Goal: Task Accomplishment & Management: Use online tool/utility

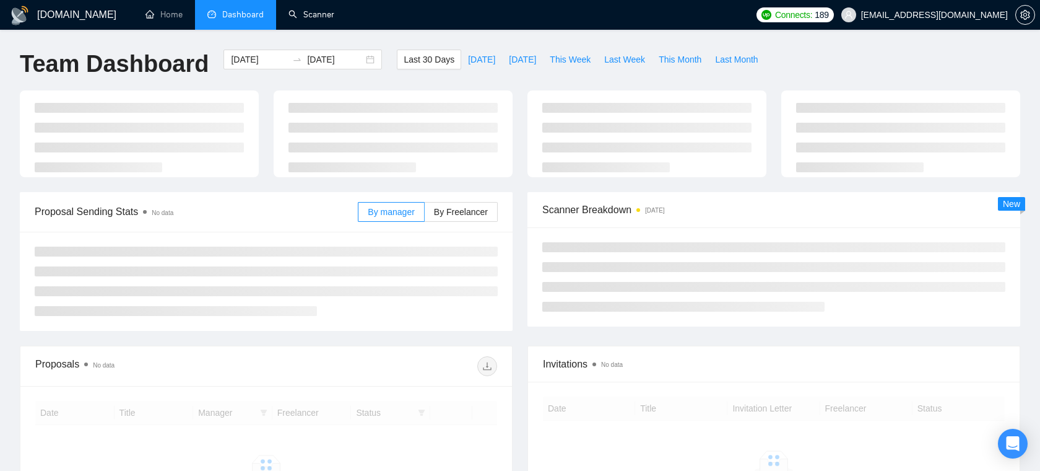
click at [325, 12] on link "Scanner" at bounding box center [312, 14] width 46 height 11
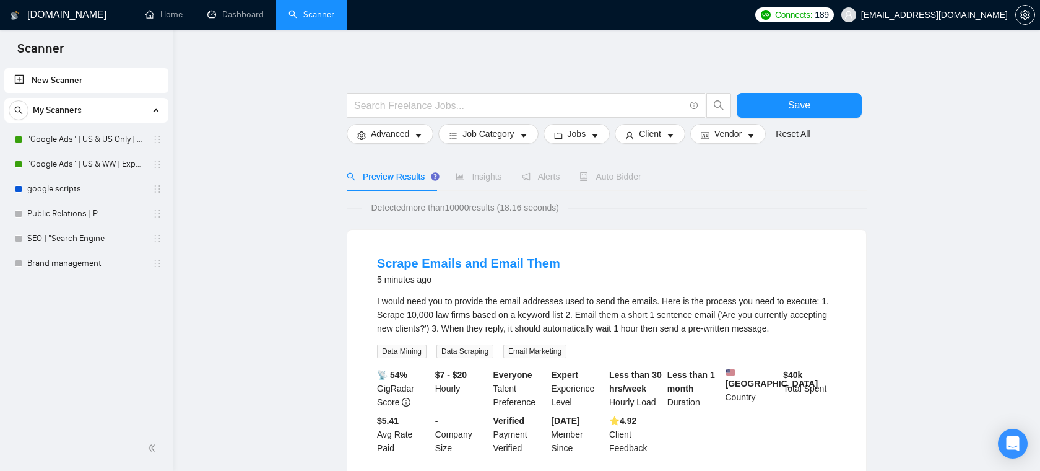
click at [416, 110] on input "text" at bounding box center [519, 105] width 331 height 15
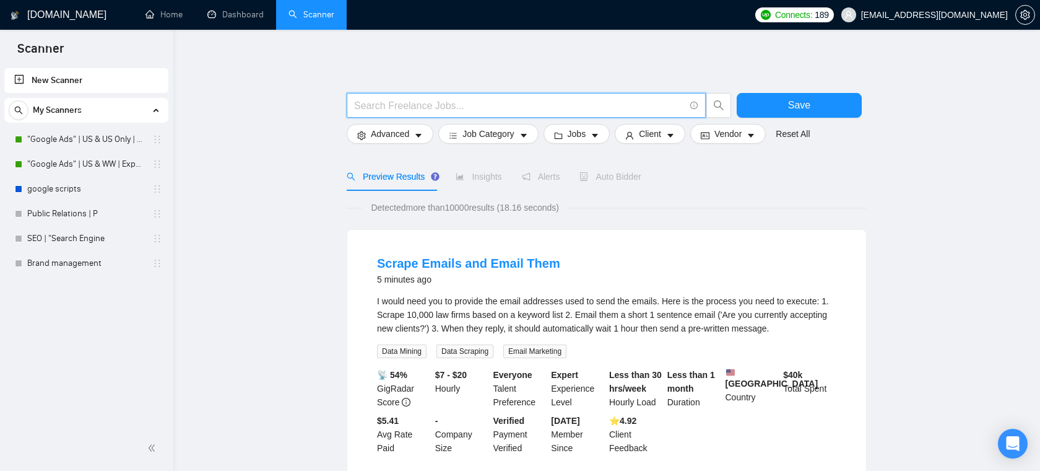
click at [968, 15] on span "[EMAIL_ADDRESS][DOMAIN_NAME]" at bounding box center [934, 15] width 147 height 0
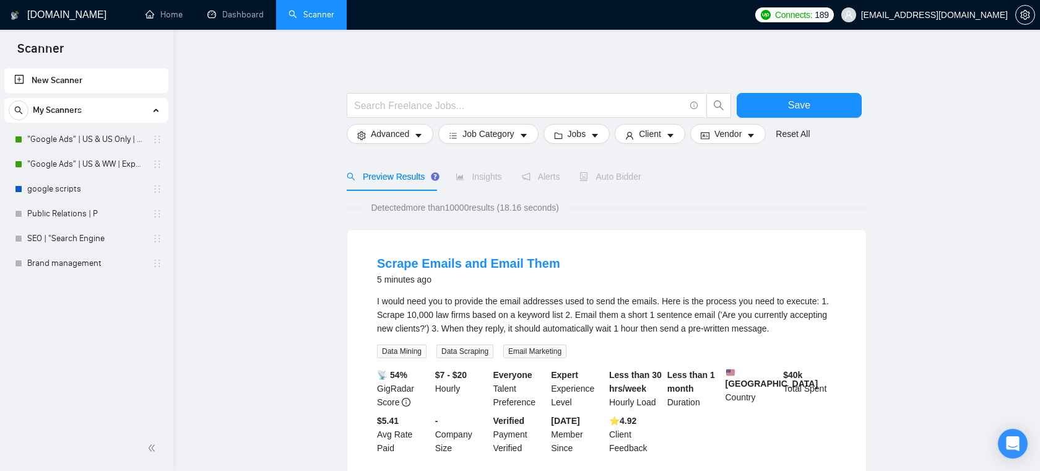
click at [966, 15] on span "[EMAIL_ADDRESS][DOMAIN_NAME]" at bounding box center [934, 15] width 147 height 0
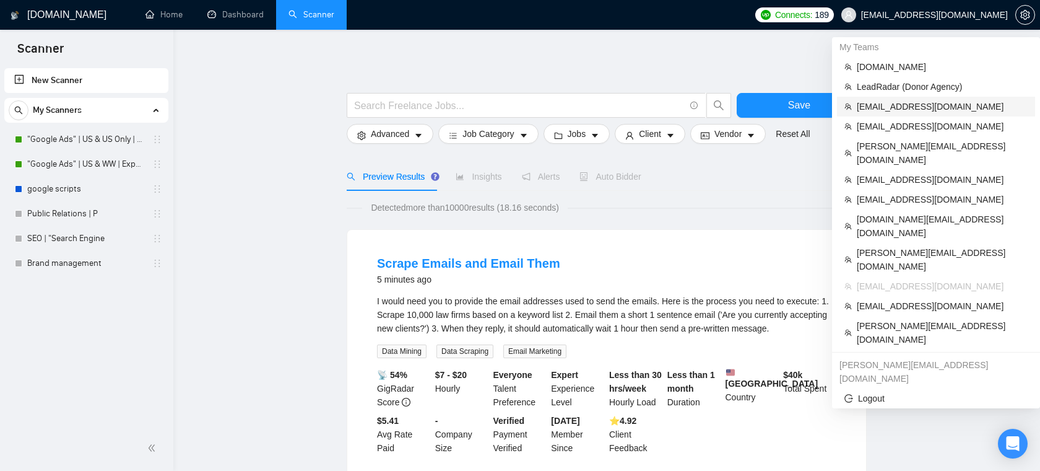
click at [907, 105] on span "[EMAIL_ADDRESS][DOMAIN_NAME]" at bounding box center [942, 107] width 171 height 14
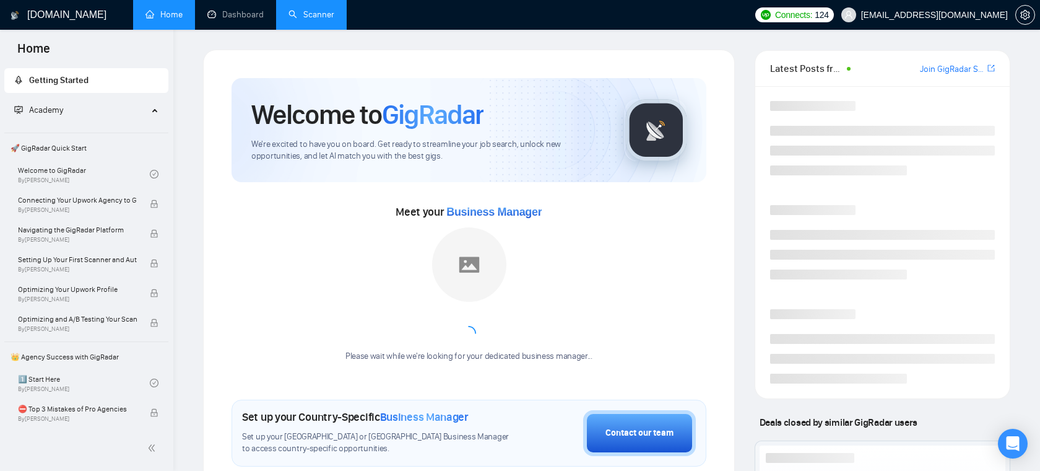
click at [325, 20] on link "Scanner" at bounding box center [312, 14] width 46 height 11
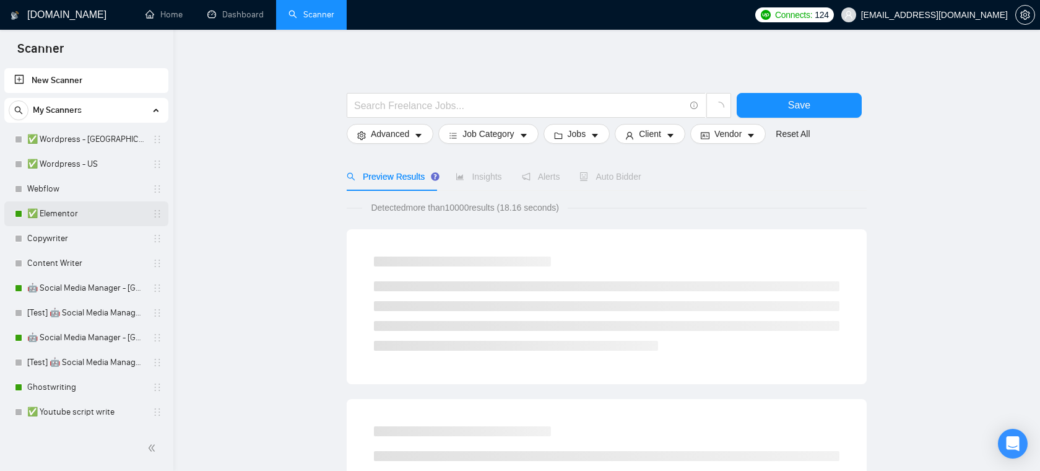
click at [62, 219] on link "✅ Elementor" at bounding box center [86, 213] width 118 height 25
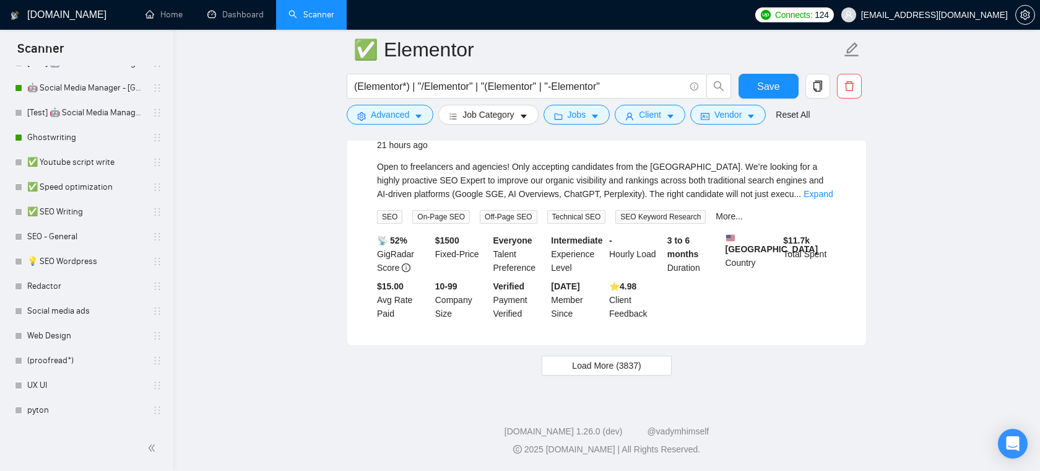
scroll to position [248, 0]
click at [63, 305] on link "Social media ads" at bounding box center [86, 312] width 118 height 25
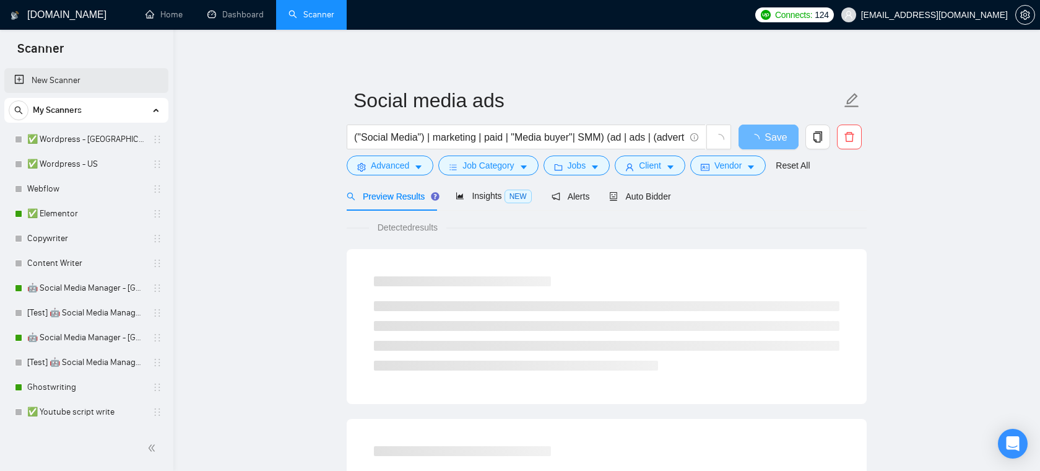
click at [107, 79] on link "New Scanner" at bounding box center [86, 80] width 144 height 25
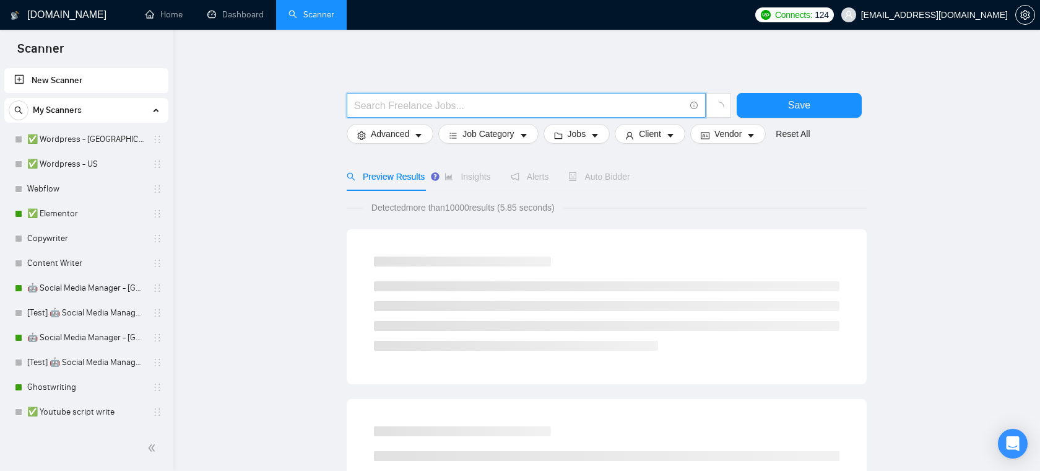
click at [427, 105] on input "text" at bounding box center [519, 105] width 331 height 15
type input "Laravel | PHP"
click at [791, 108] on span "Save" at bounding box center [799, 104] width 22 height 15
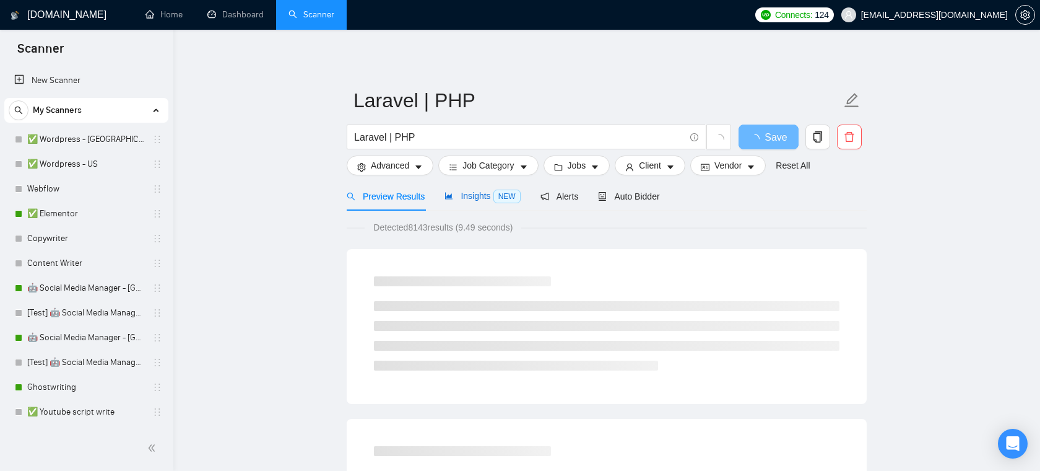
click at [476, 195] on span "Insights NEW" at bounding box center [483, 196] width 76 height 10
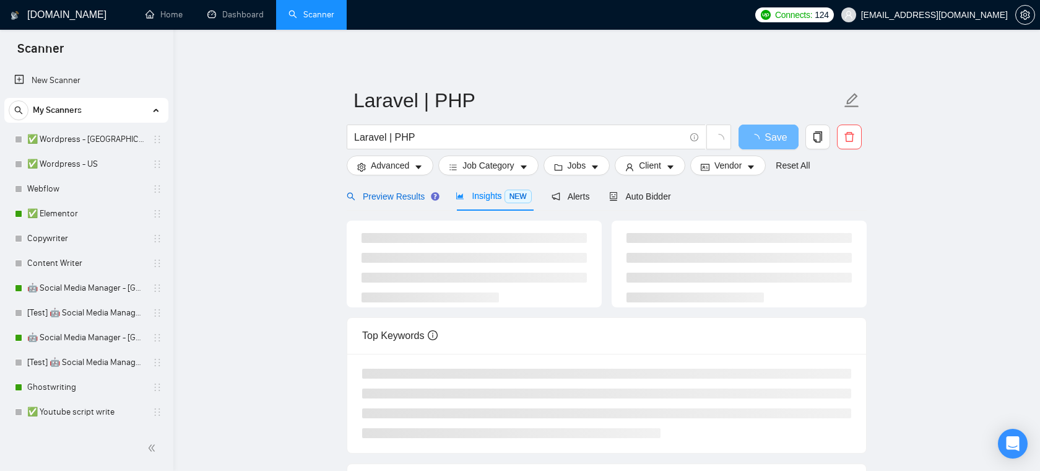
click at [410, 196] on span "Preview Results" at bounding box center [391, 196] width 89 height 10
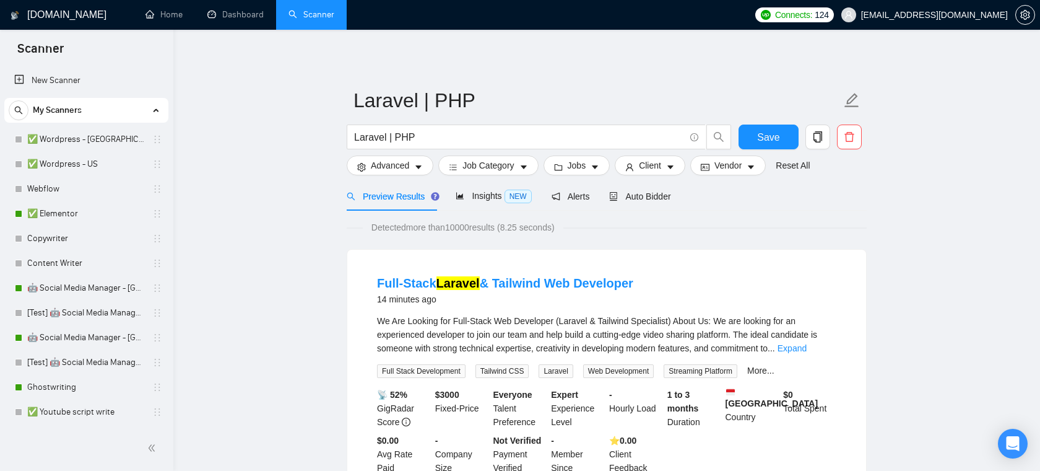
click at [347, 232] on div "Detected more than 10000 results (8.25 seconds)" at bounding box center [607, 227] width 520 height 14
click at [491, 196] on span "Insights NEW" at bounding box center [494, 196] width 76 height 10
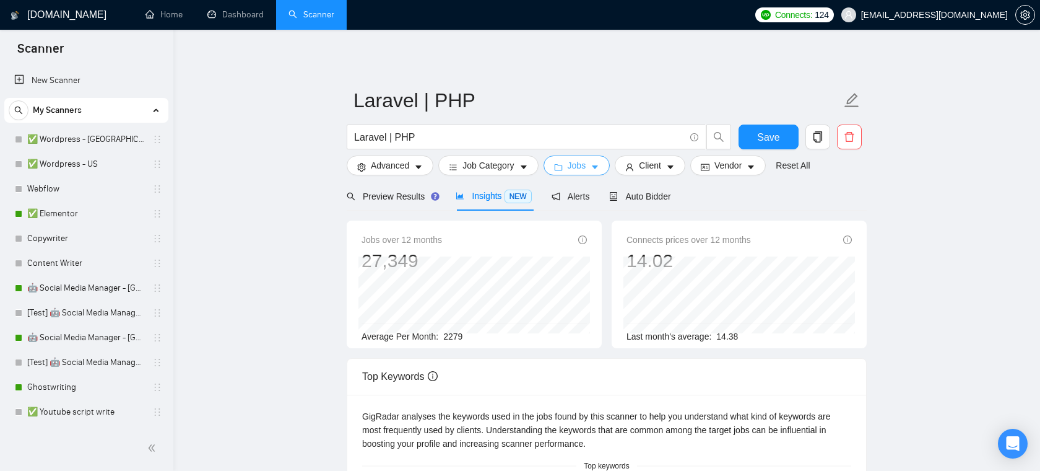
click at [574, 165] on span "Jobs" at bounding box center [577, 166] width 19 height 14
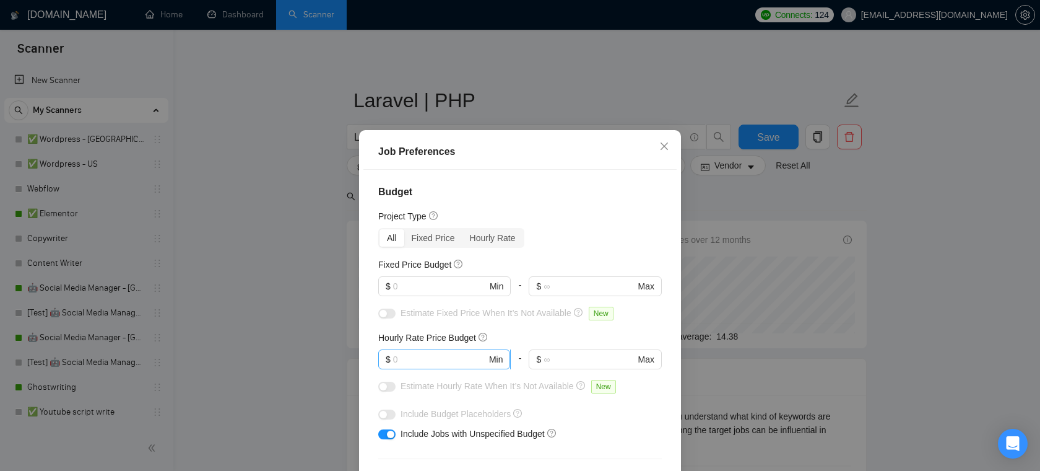
click at [422, 364] on input "text" at bounding box center [440, 359] width 94 height 14
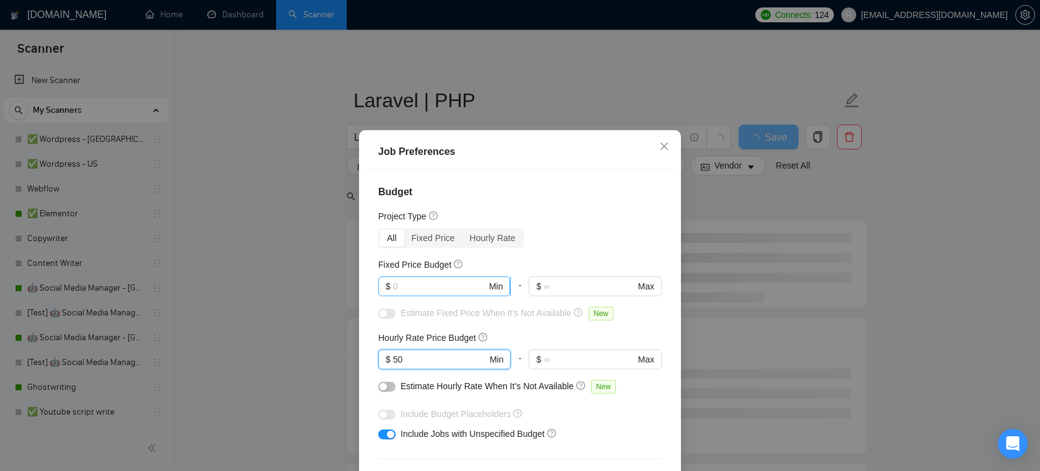
type input "50"
click at [436, 289] on input "text" at bounding box center [440, 286] width 94 height 14
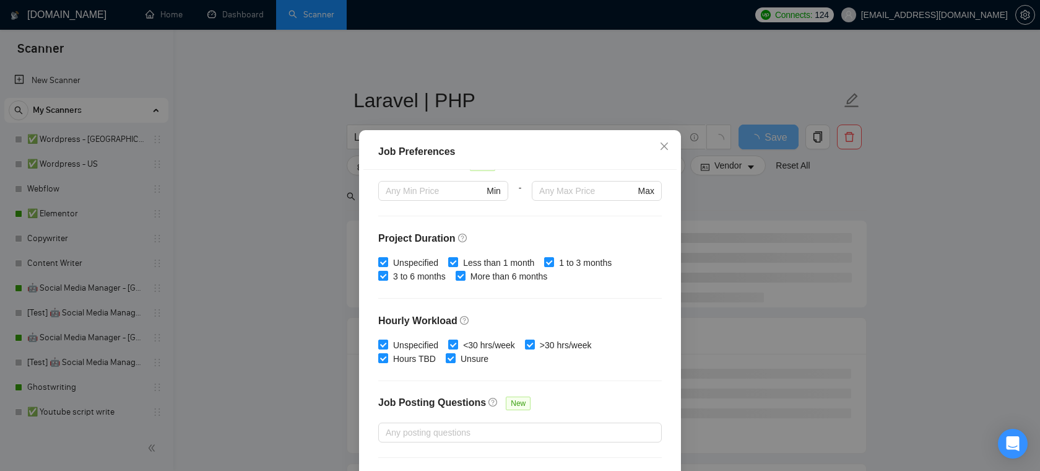
scroll to position [315, 0]
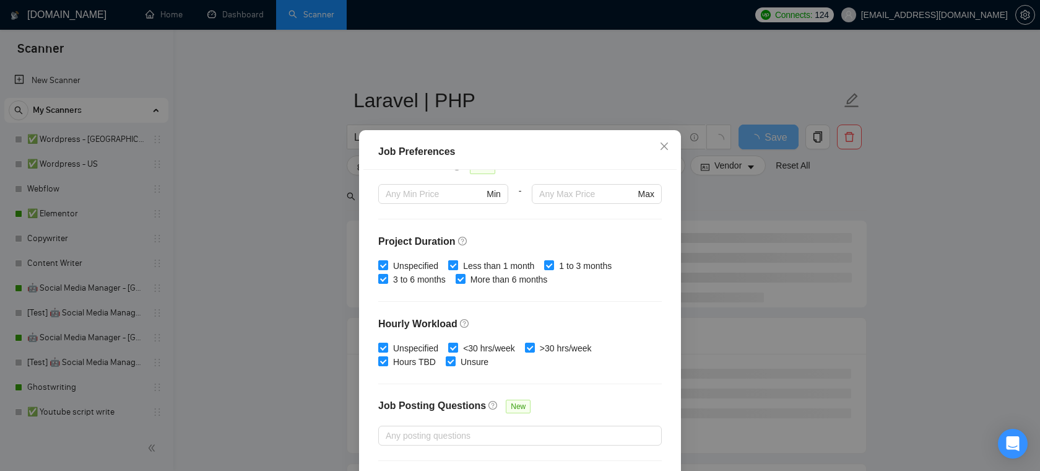
click at [457, 263] on input "Less than 1 month" at bounding box center [452, 264] width 9 height 9
checkbox input "false"
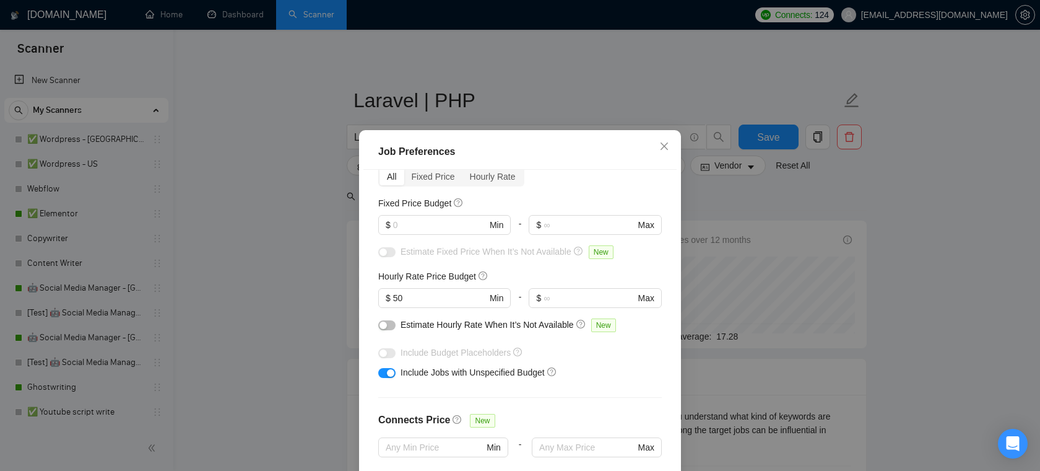
scroll to position [0, 0]
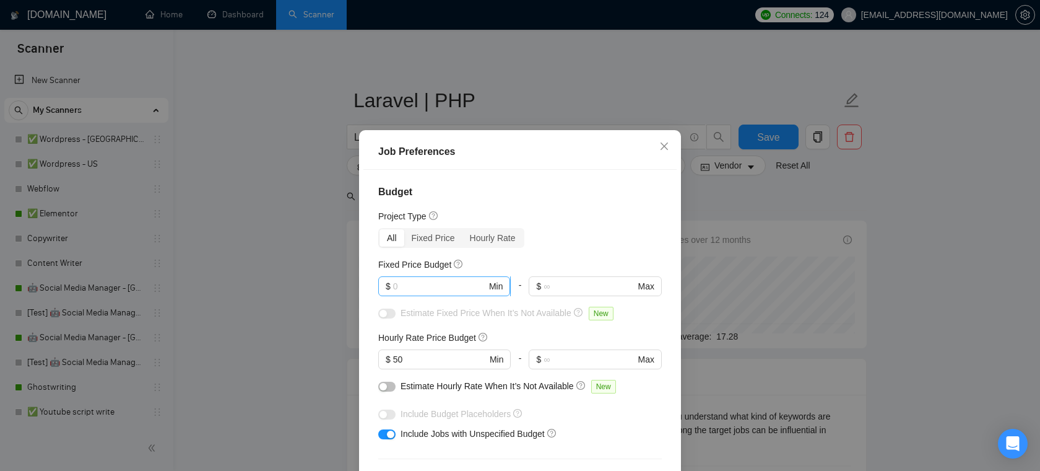
click at [446, 289] on input "text" at bounding box center [440, 286] width 94 height 14
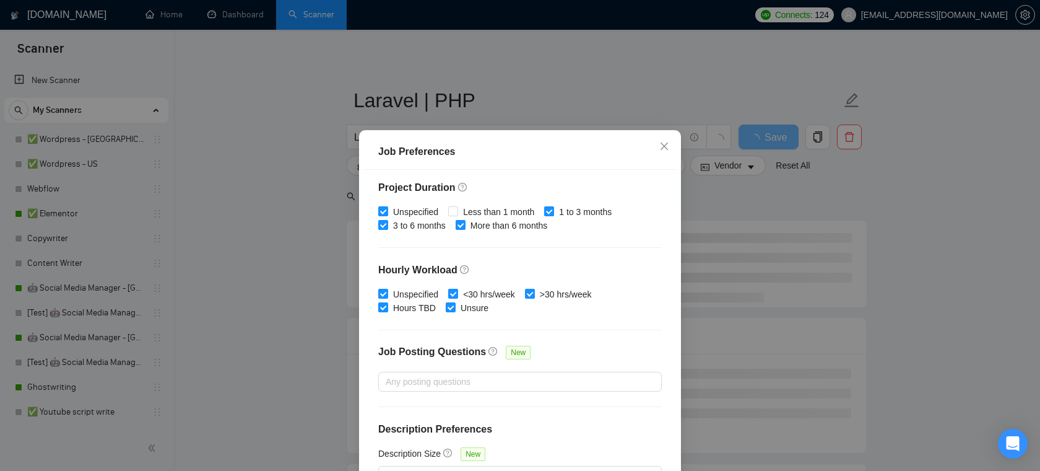
scroll to position [82, 0]
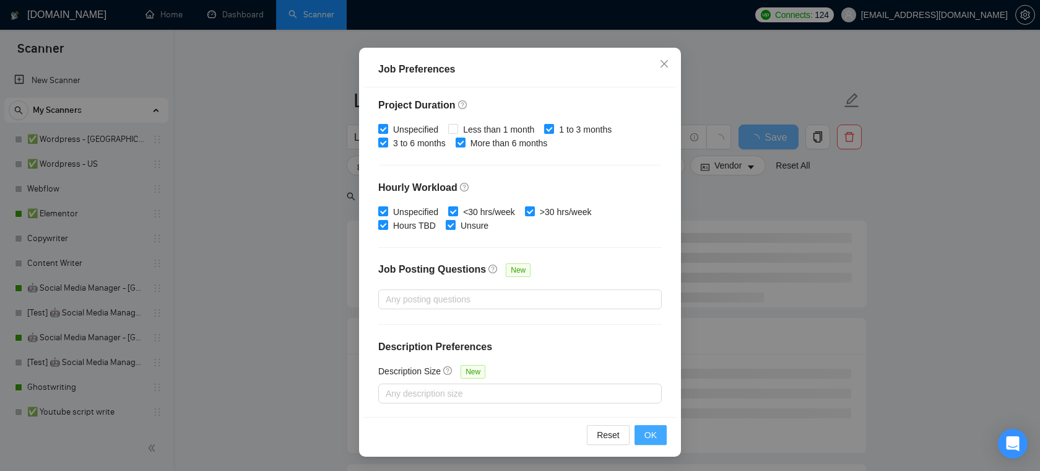
type input "4000"
click at [651, 430] on span "OK" at bounding box center [651, 435] width 12 height 14
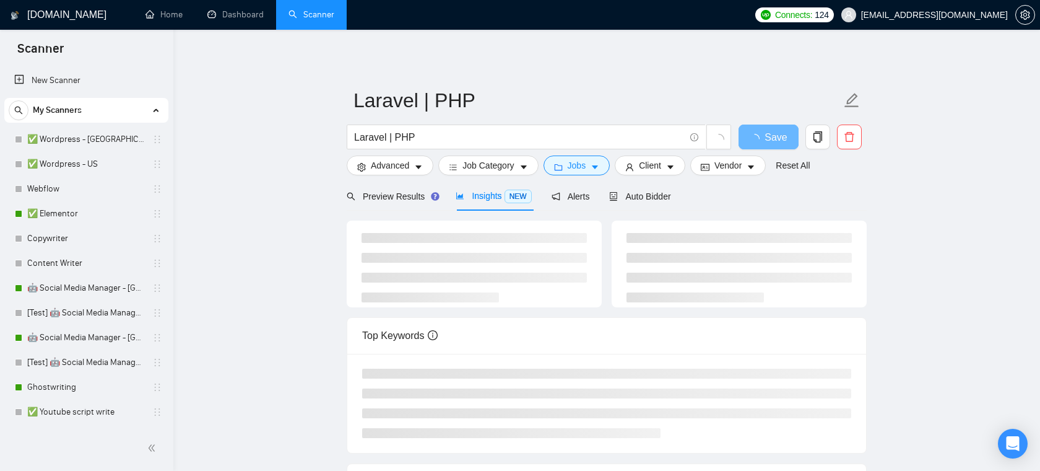
scroll to position [27, 0]
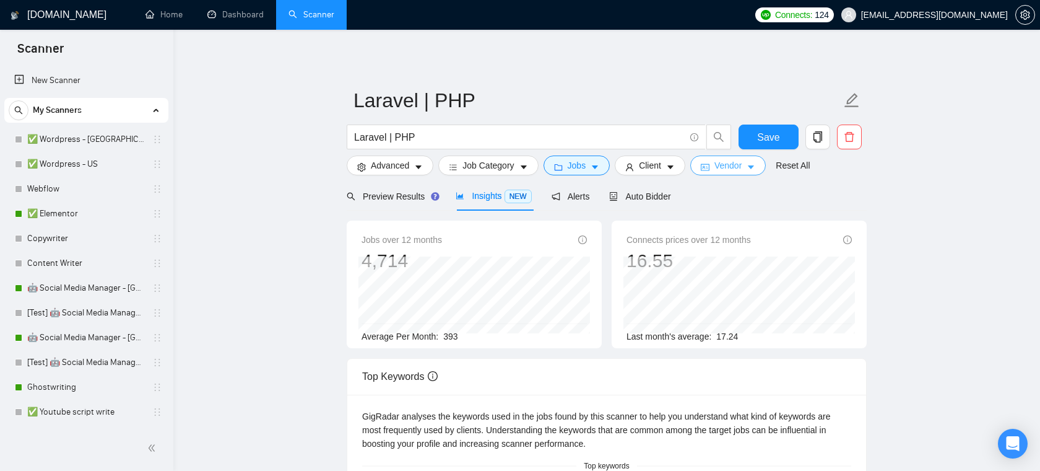
click at [710, 163] on icon "idcard" at bounding box center [705, 167] width 9 height 9
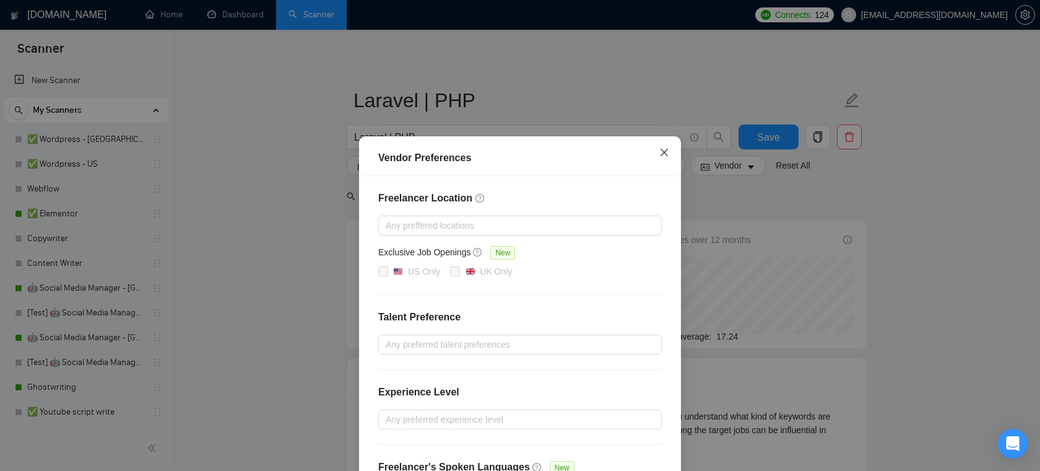
click at [663, 148] on icon "close" at bounding box center [665, 152] width 10 height 10
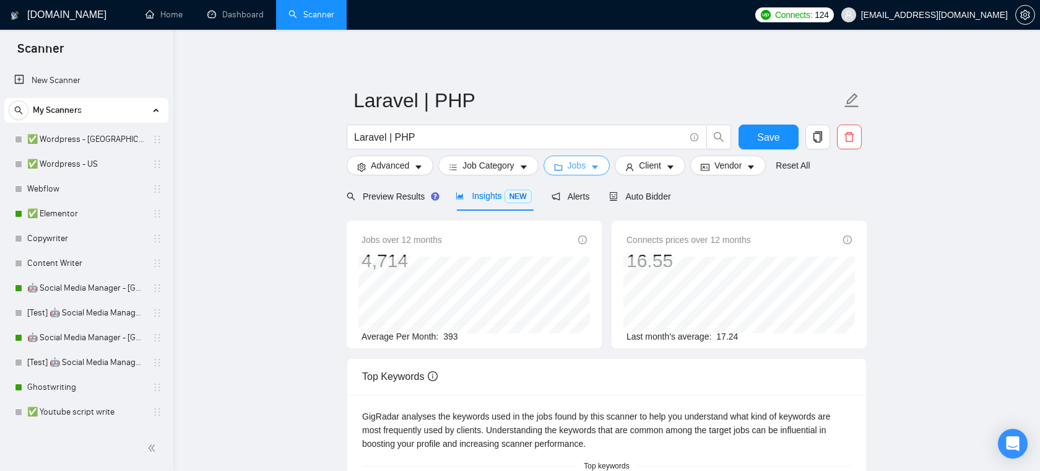
click at [573, 167] on span "Jobs" at bounding box center [577, 166] width 19 height 14
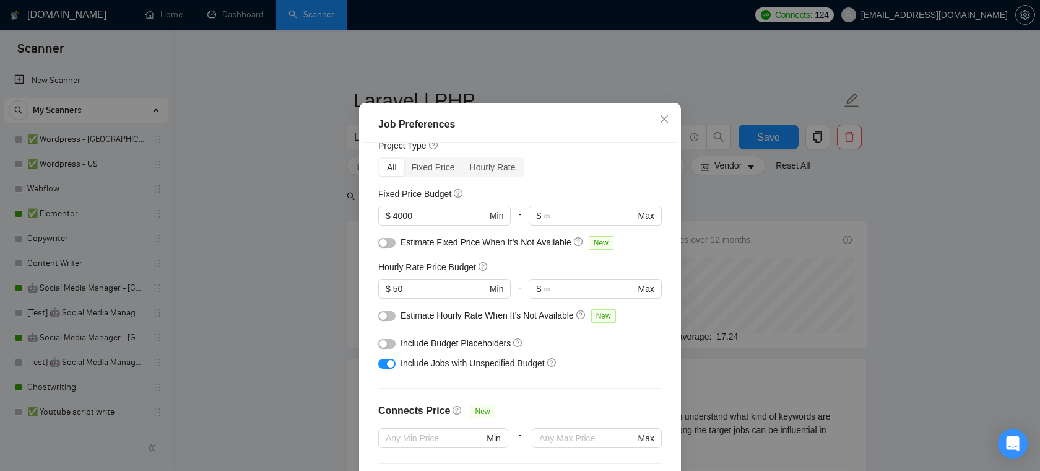
scroll to position [38, 0]
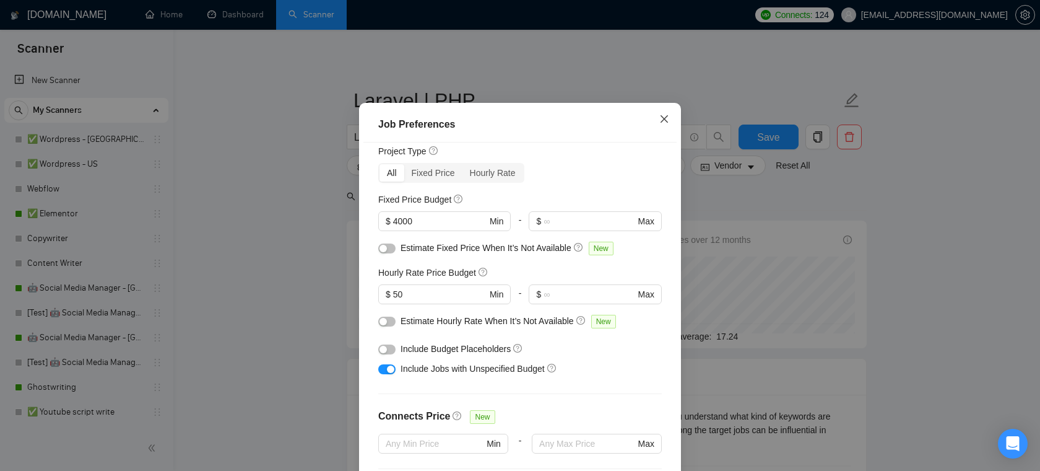
click at [669, 124] on icon "close" at bounding box center [665, 119] width 10 height 10
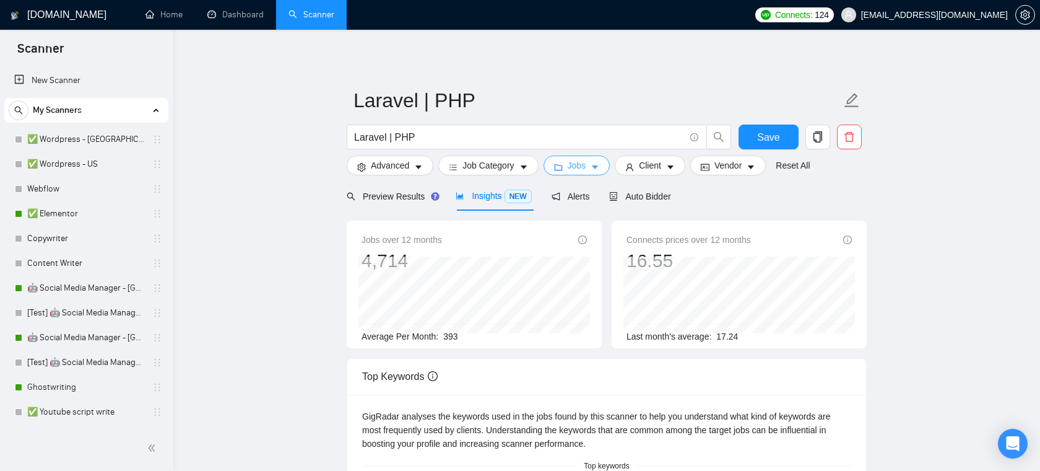
click at [591, 160] on button "Jobs" at bounding box center [577, 165] width 67 height 20
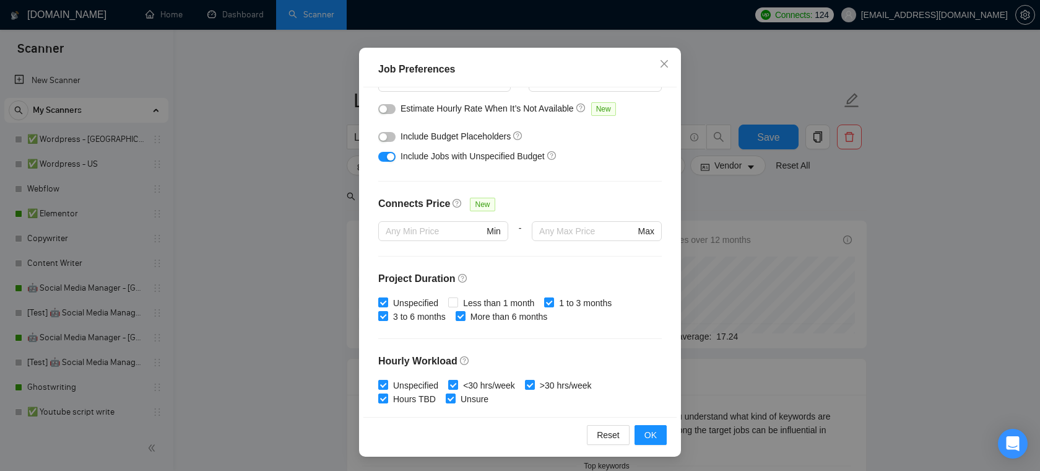
scroll to position [0, 0]
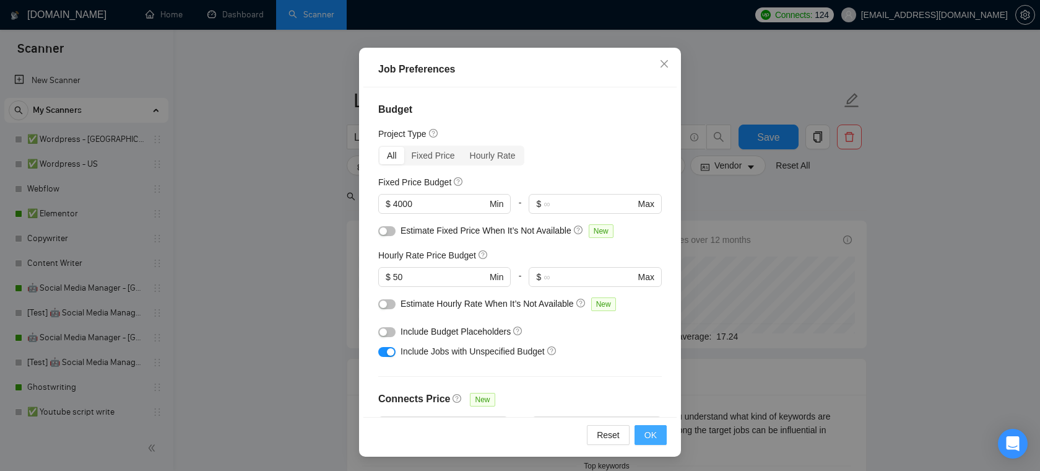
click at [650, 429] on span "OK" at bounding box center [651, 435] width 12 height 14
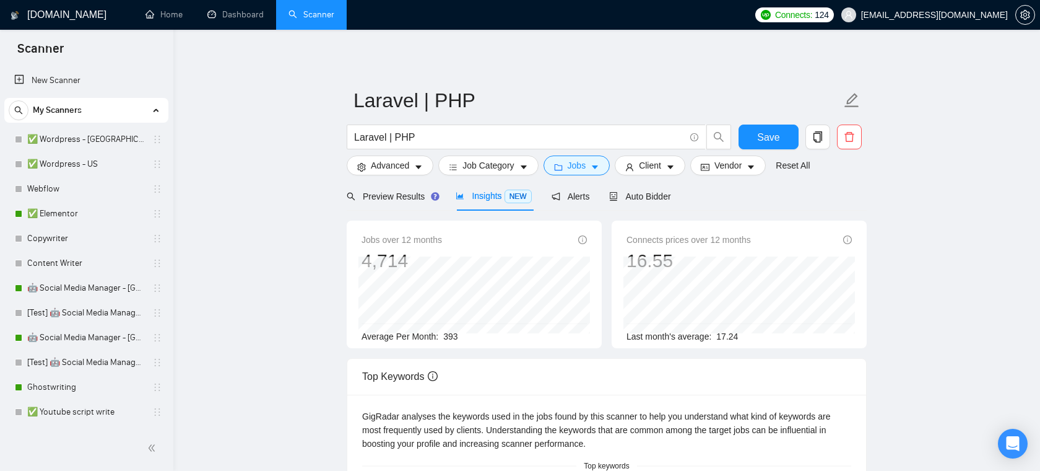
scroll to position [27, 0]
drag, startPoint x: 474, startPoint y: 335, endPoint x: 355, endPoint y: 335, distance: 119.5
click at [355, 335] on div "Jobs over 12 months 4,714 [DATE] 407 Average Per Month: 393" at bounding box center [474, 284] width 255 height 128
click at [438, 334] on span "Average Per Month:" at bounding box center [400, 336] width 77 height 10
click at [386, 191] on span "Preview Results" at bounding box center [391, 196] width 89 height 10
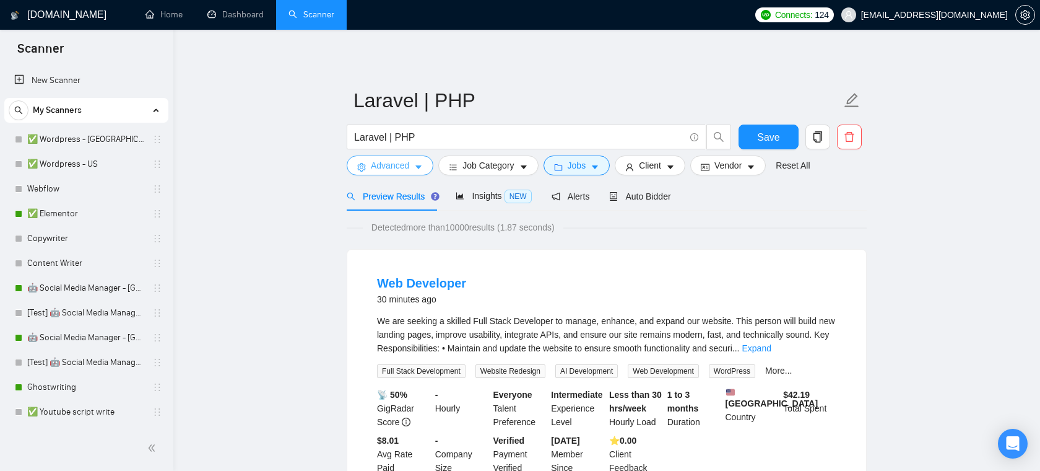
click at [386, 164] on span "Advanced" at bounding box center [390, 166] width 38 height 14
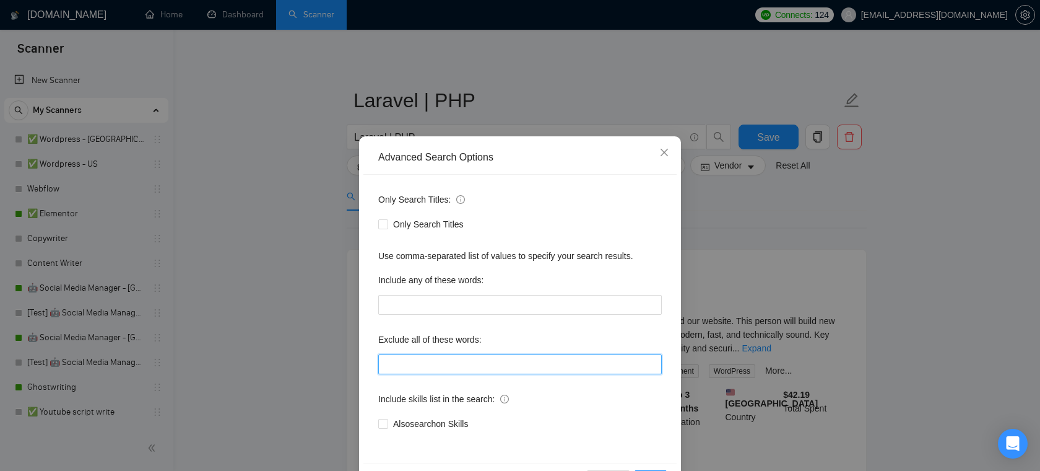
click at [425, 362] on input "text" at bounding box center [520, 364] width 284 height 20
click at [668, 160] on span "Close" at bounding box center [664, 152] width 33 height 33
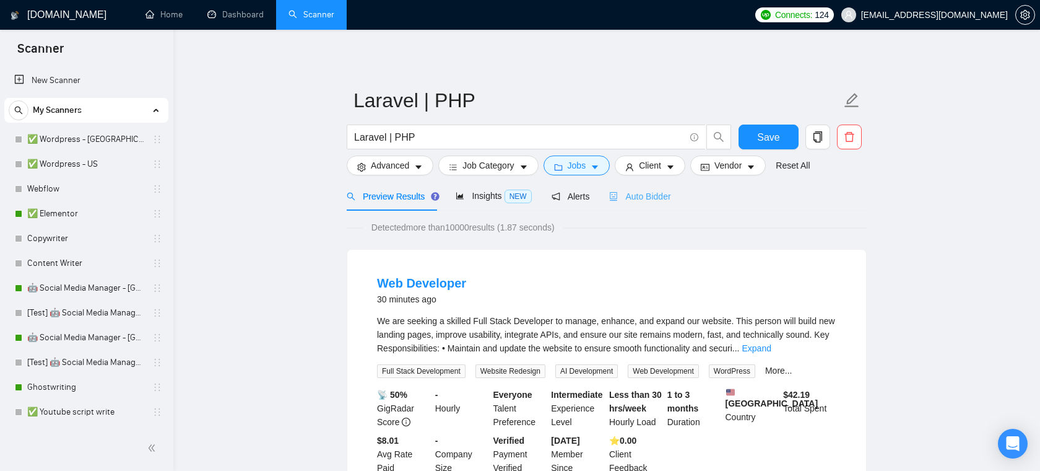
click at [655, 186] on div "Auto Bidder" at bounding box center [639, 195] width 61 height 29
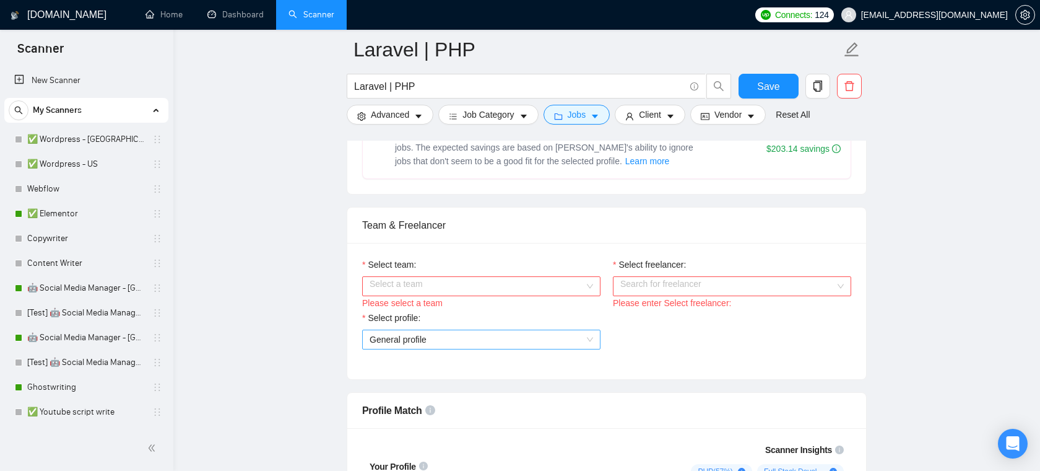
scroll to position [606, 0]
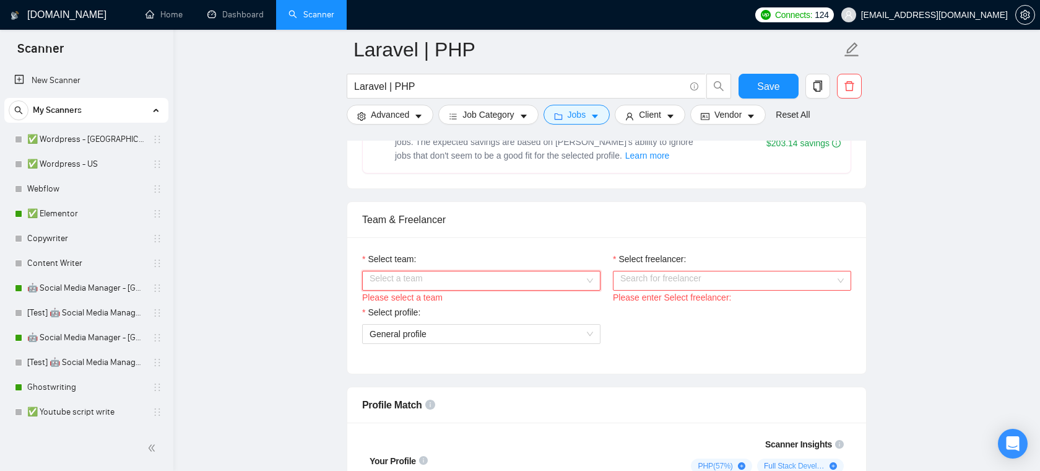
click at [528, 290] on input "Select team:" at bounding box center [477, 280] width 215 height 19
click at [490, 319] on div "Areia Consulting" at bounding box center [482, 318] width 224 height 14
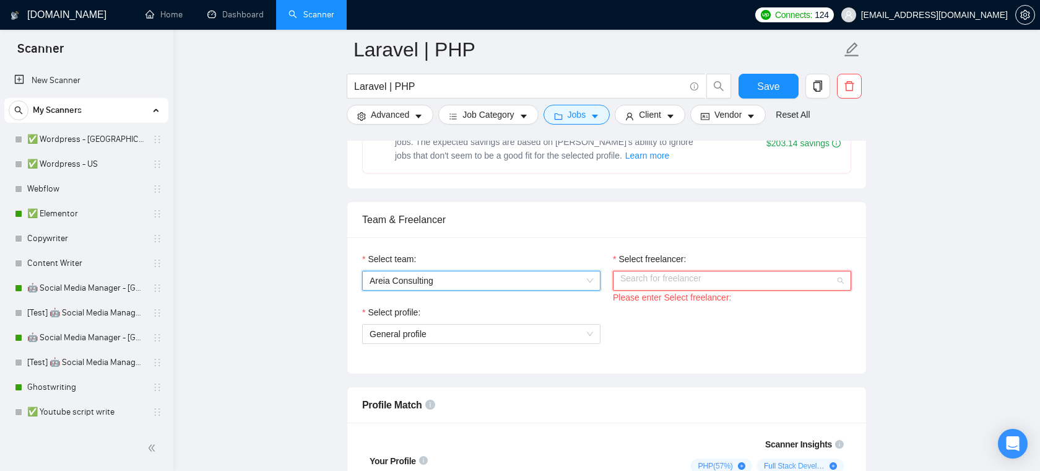
click at [669, 289] on input "Select freelancer:" at bounding box center [728, 280] width 215 height 19
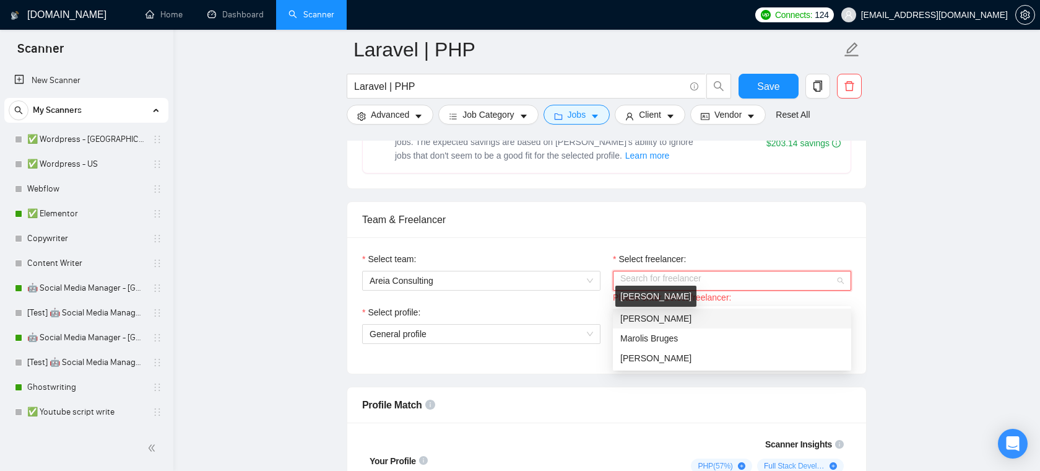
click at [678, 320] on span "[PERSON_NAME]" at bounding box center [656, 318] width 71 height 10
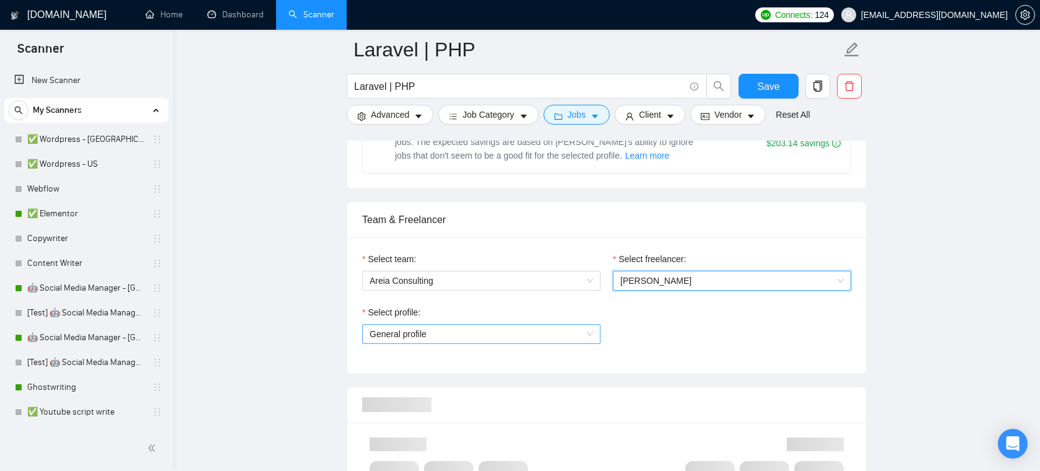
click at [454, 341] on span "General profile" at bounding box center [482, 333] width 224 height 19
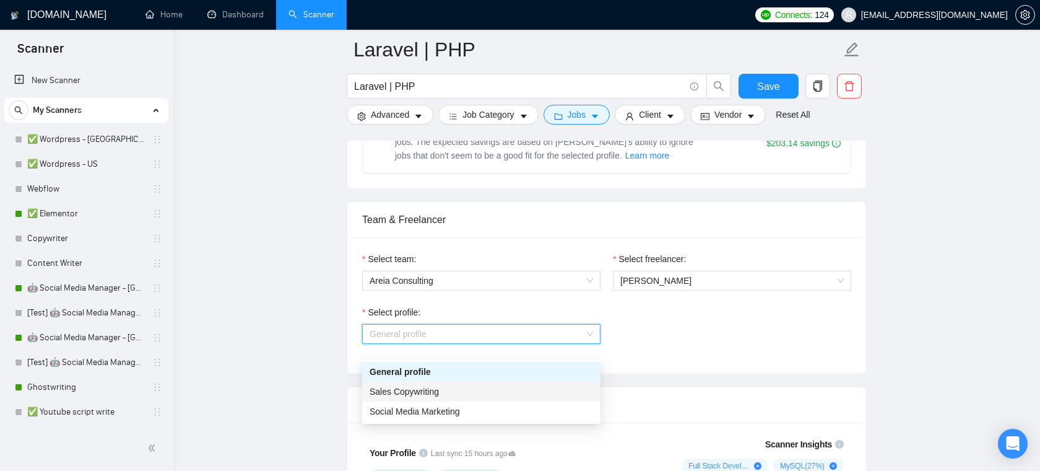
click at [422, 390] on span "Sales Copywriting" at bounding box center [404, 391] width 69 height 10
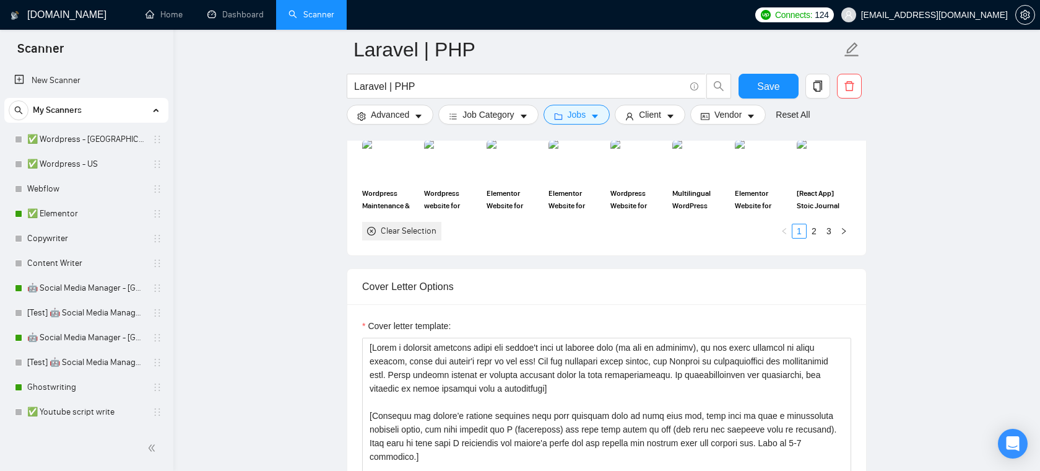
scroll to position [1375, 0]
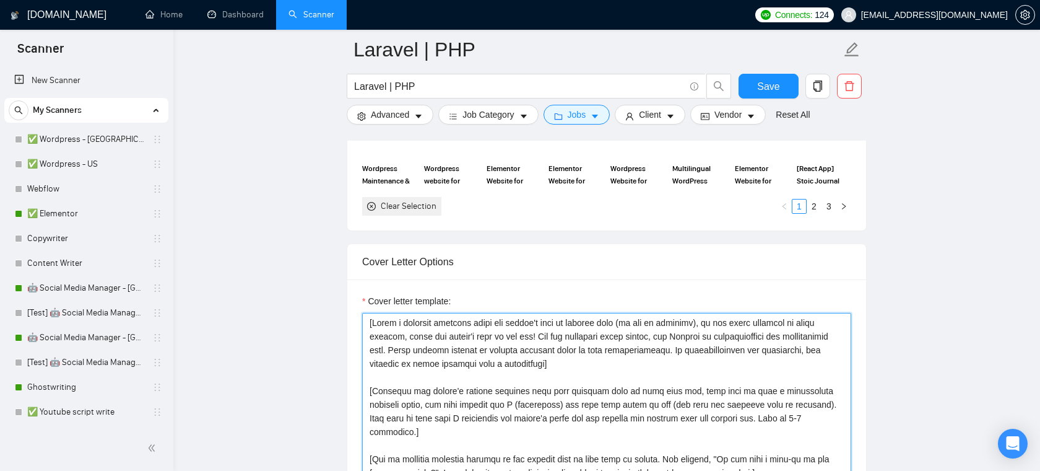
click at [623, 373] on textarea "Cover letter template:" at bounding box center [606, 452] width 489 height 279
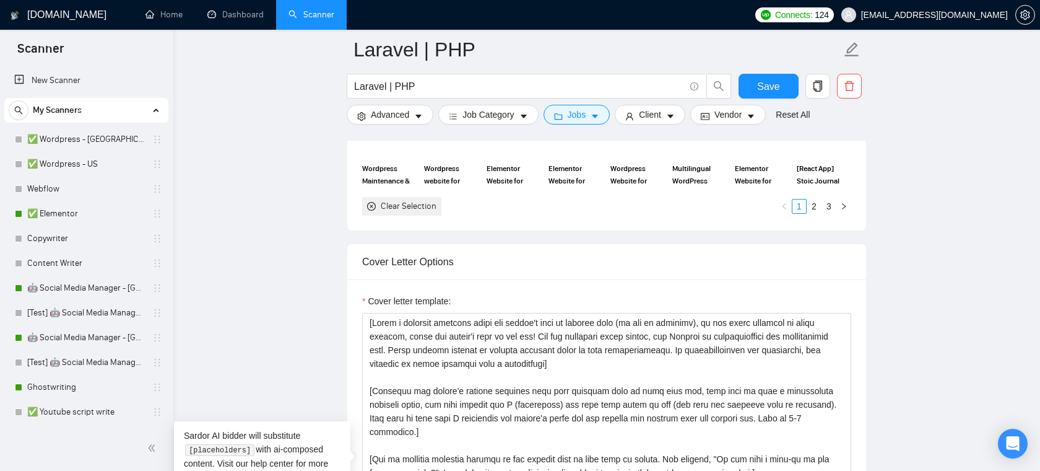
click at [497, 297] on div "Cover letter template:" at bounding box center [606, 450] width 519 height 342
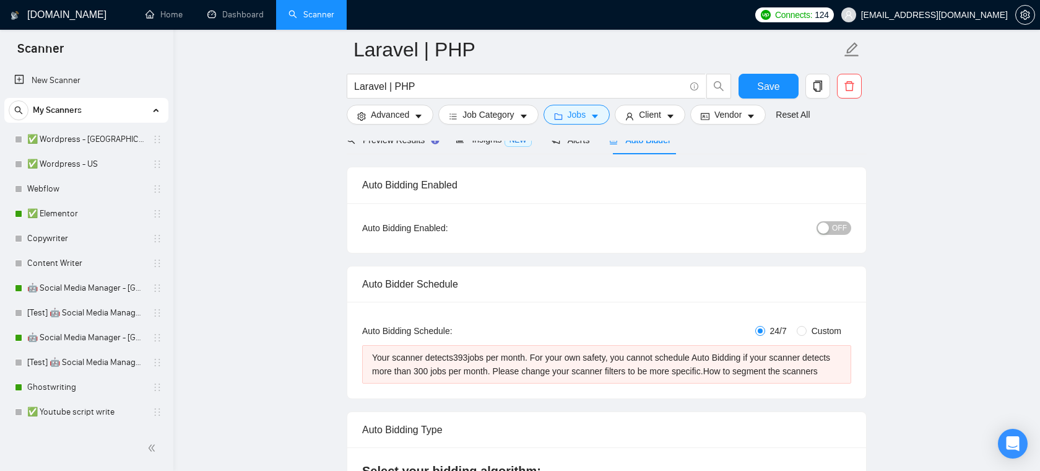
scroll to position [0, 0]
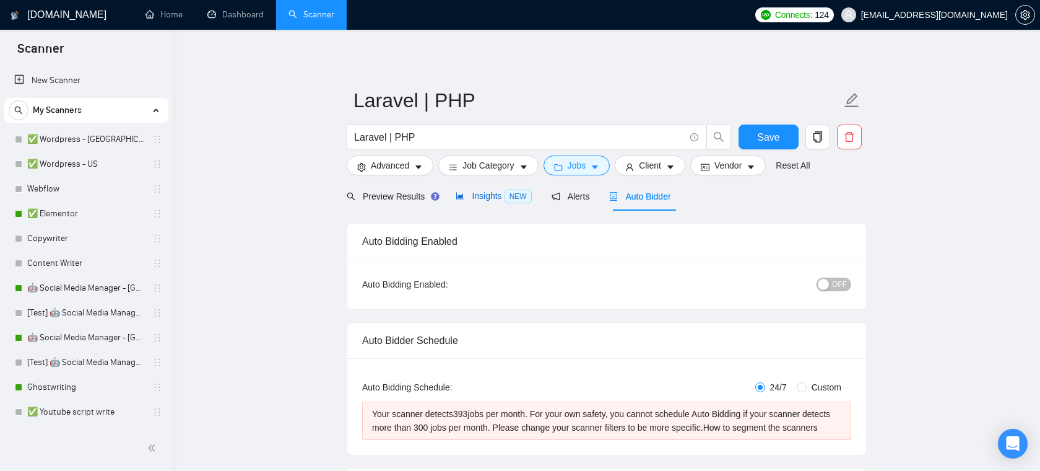
click at [477, 198] on span "Insights NEW" at bounding box center [494, 196] width 76 height 10
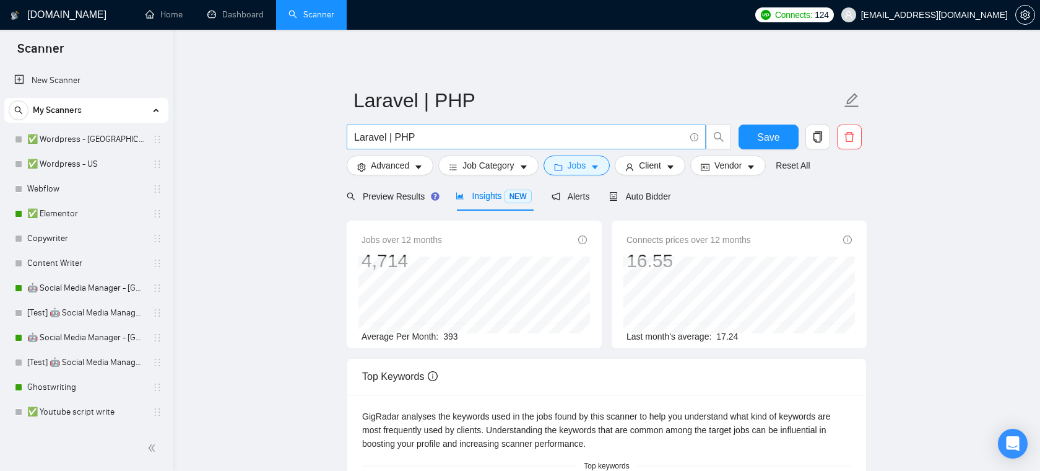
click at [430, 139] on input "Laravel | PHP" at bounding box center [519, 136] width 331 height 15
click at [480, 169] on span "Job Category" at bounding box center [488, 166] width 51 height 14
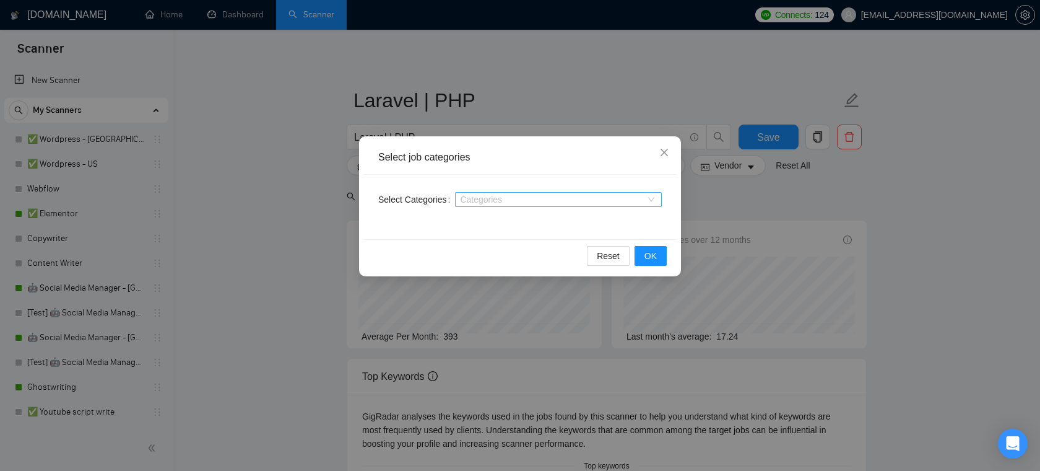
click at [479, 193] on div "Categories" at bounding box center [558, 199] width 207 height 15
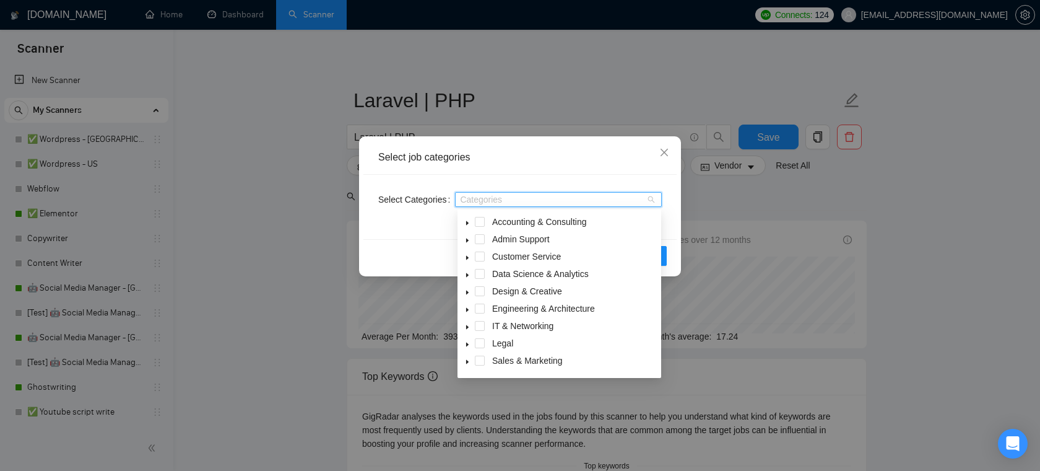
click at [632, 154] on div "Select job categories" at bounding box center [520, 157] width 284 height 14
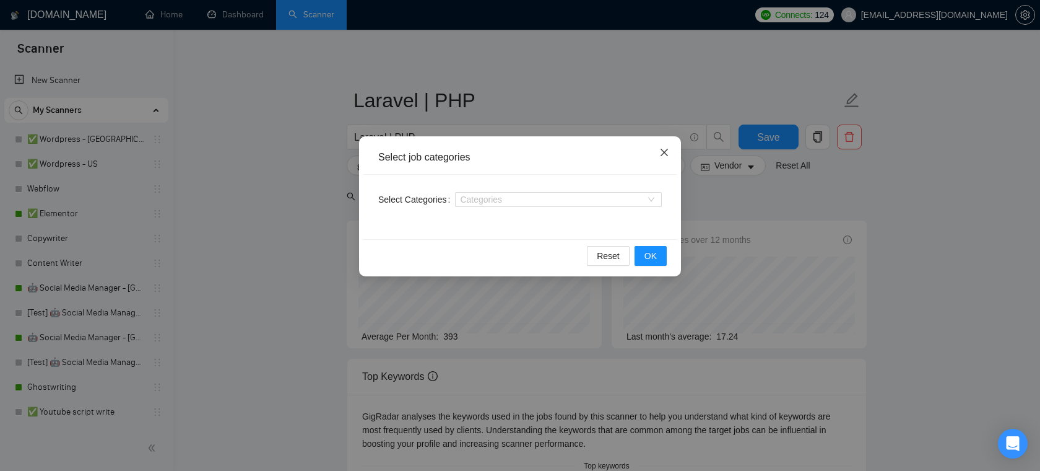
click at [667, 153] on icon "close" at bounding box center [665, 152] width 10 height 10
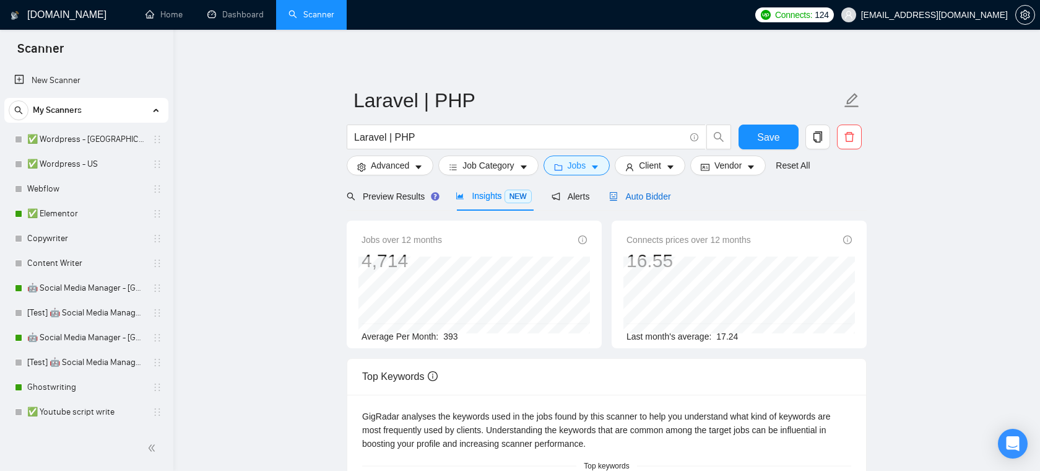
click at [671, 202] on div "Auto Bidder" at bounding box center [639, 196] width 61 height 14
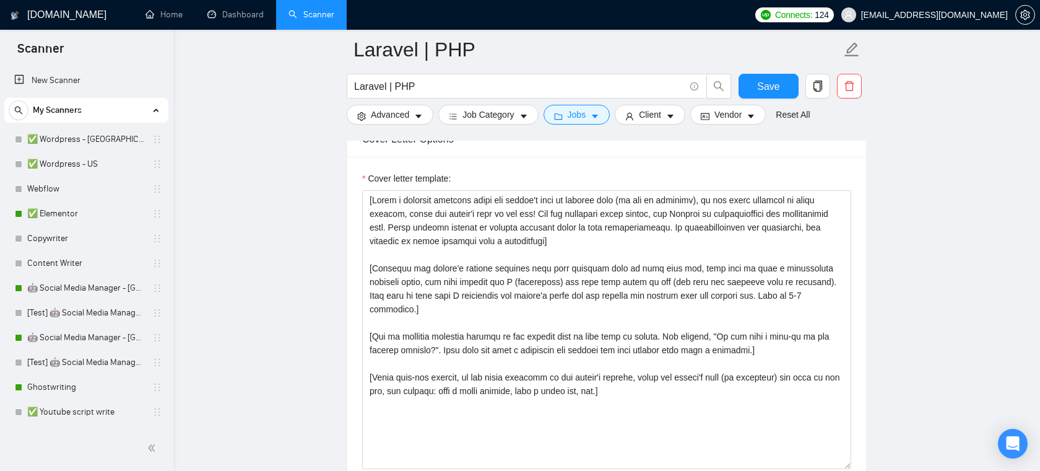
scroll to position [1362, 0]
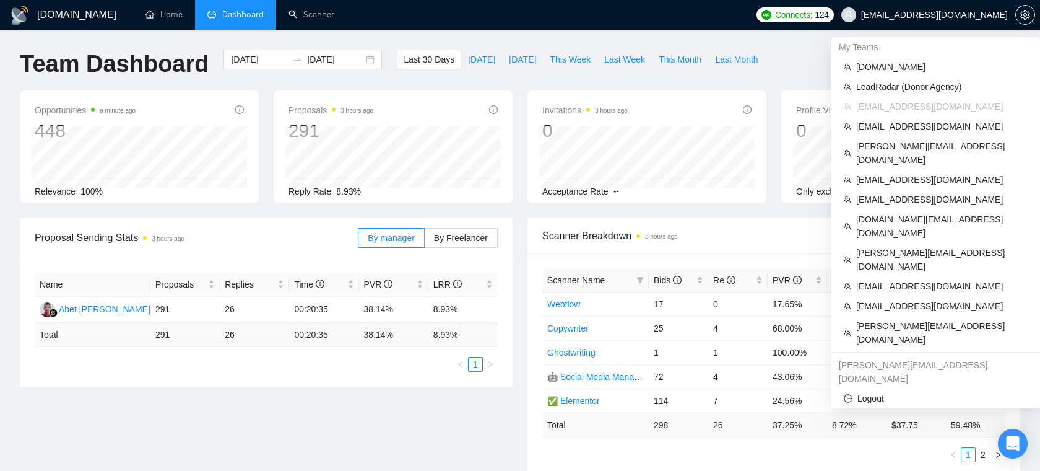
click at [948, 15] on span "[EMAIL_ADDRESS][DOMAIN_NAME]" at bounding box center [934, 15] width 147 height 0
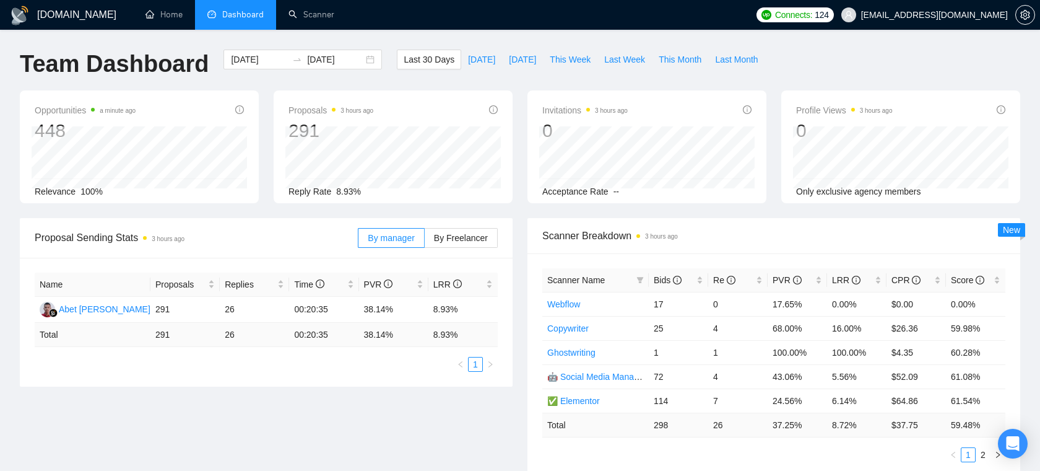
click at [956, 20] on span "[EMAIL_ADDRESS][DOMAIN_NAME]" at bounding box center [924, 15] width 181 height 40
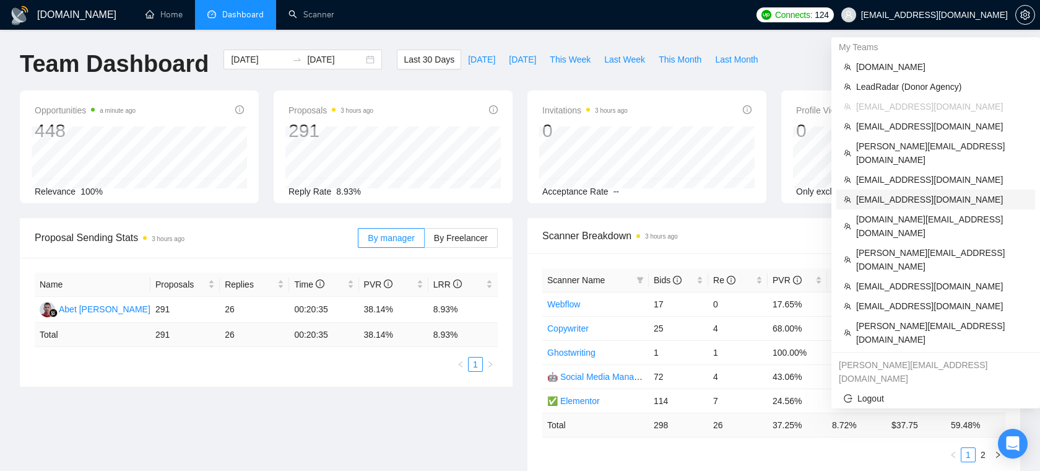
scroll to position [17, 0]
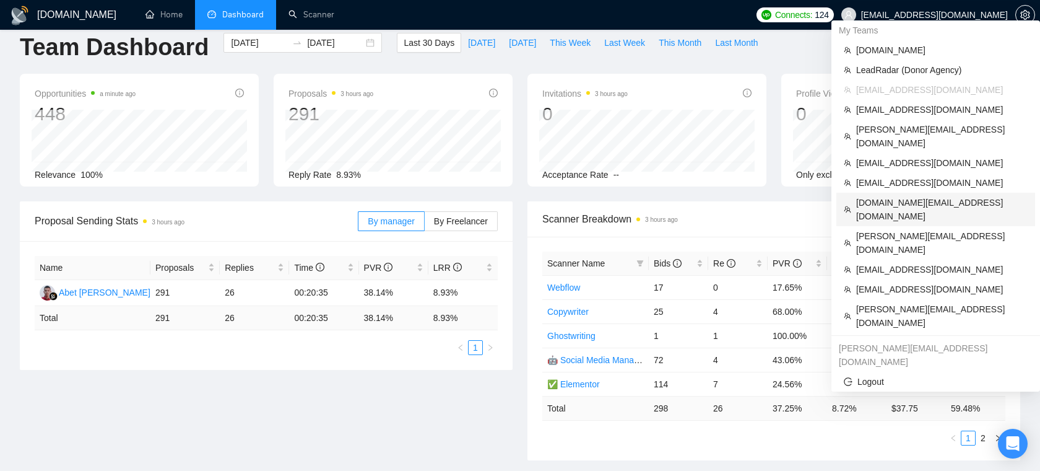
click at [907, 196] on span "[DOMAIN_NAME][EMAIL_ADDRESS][DOMAIN_NAME]" at bounding box center [942, 209] width 172 height 27
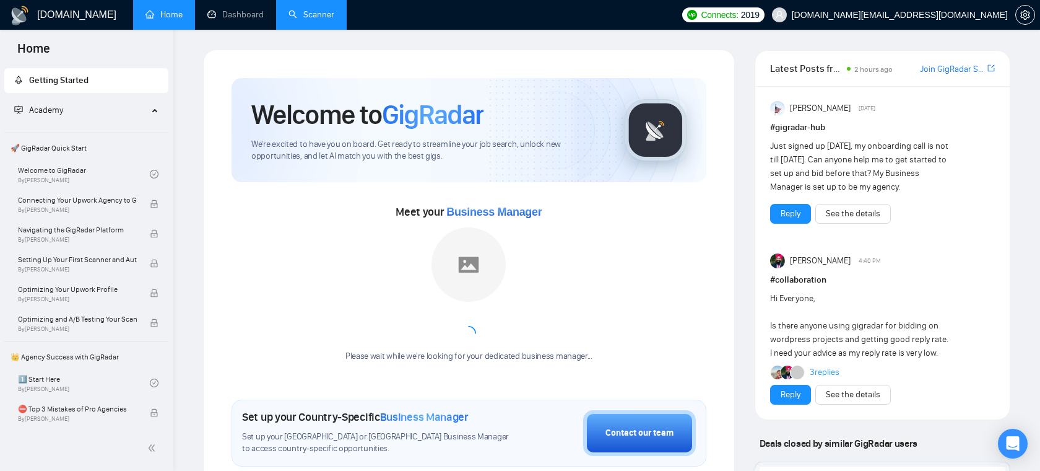
click at [318, 20] on link "Scanner" at bounding box center [312, 14] width 46 height 11
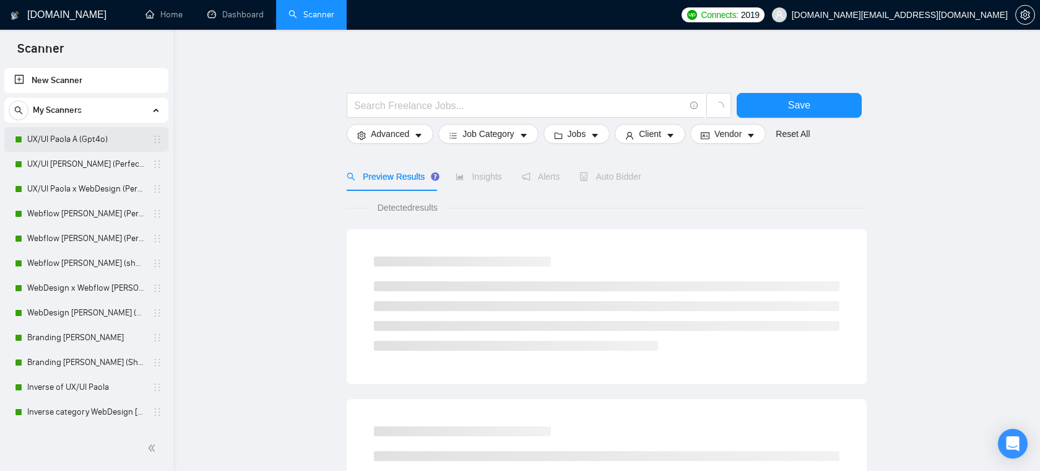
click at [92, 143] on link "UX/UI Paola A (Gpt4o)" at bounding box center [86, 139] width 118 height 25
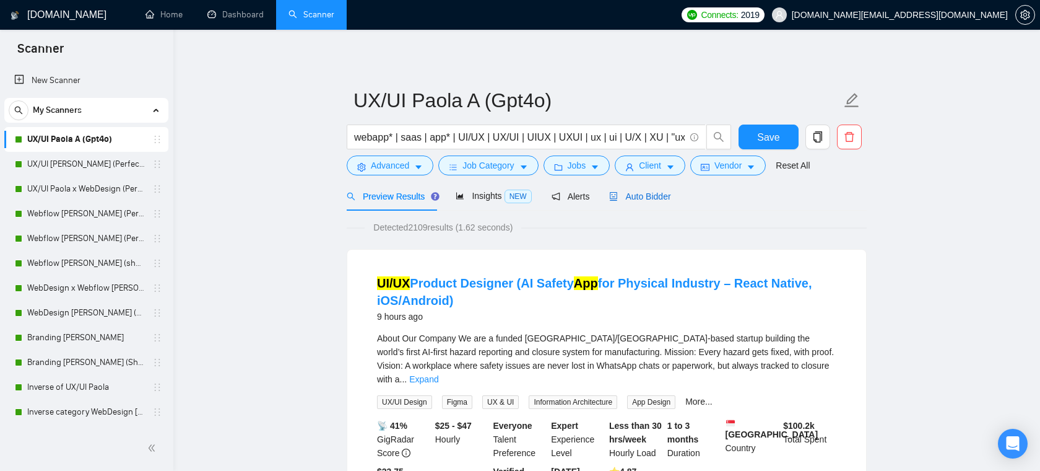
click at [626, 195] on span "Auto Bidder" at bounding box center [639, 196] width 61 height 10
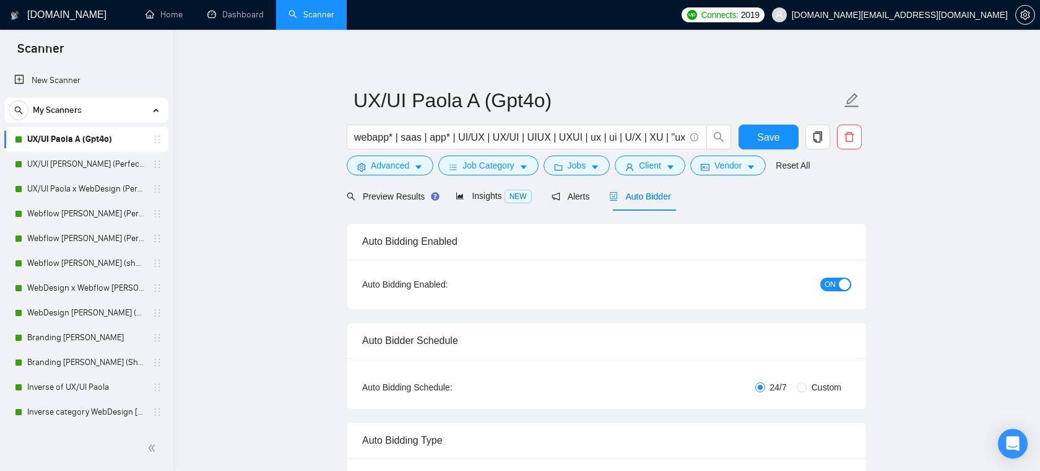
radio input "false"
radio input "true"
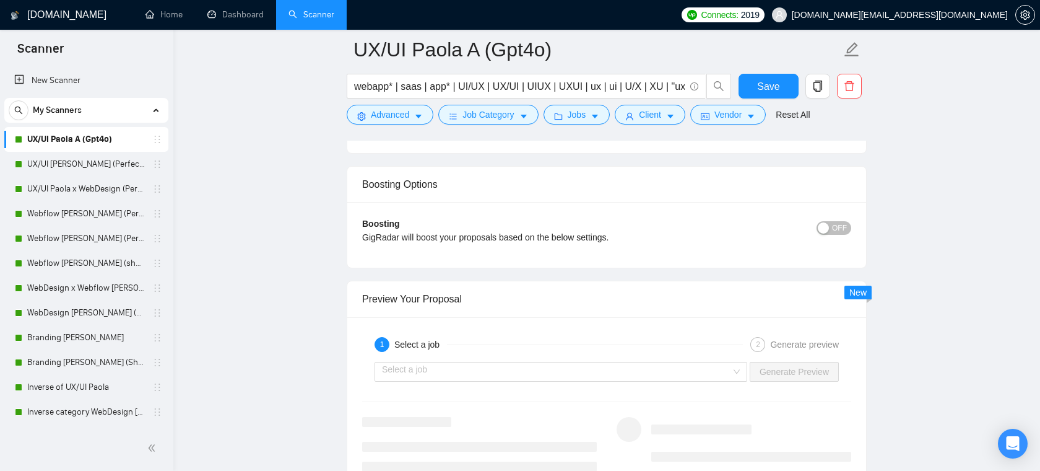
scroll to position [2471, 0]
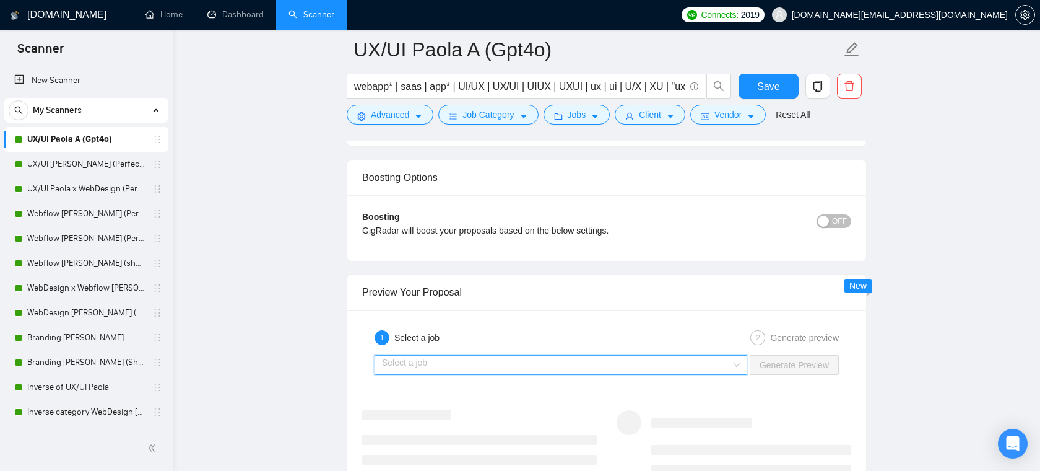
click at [483, 366] on input "search" at bounding box center [556, 364] width 349 height 19
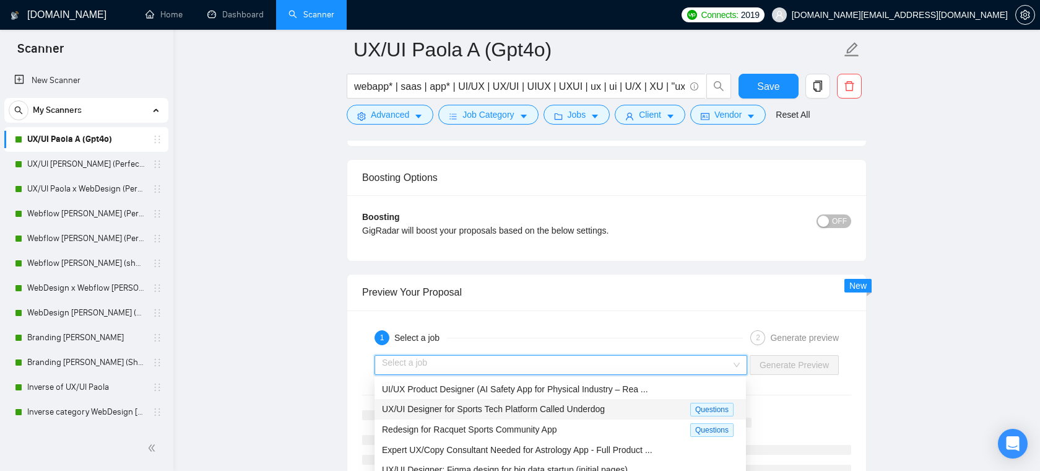
click at [492, 412] on span "UX/UI Designer for Sports Tech Platform Called Underdog" at bounding box center [493, 409] width 223 height 10
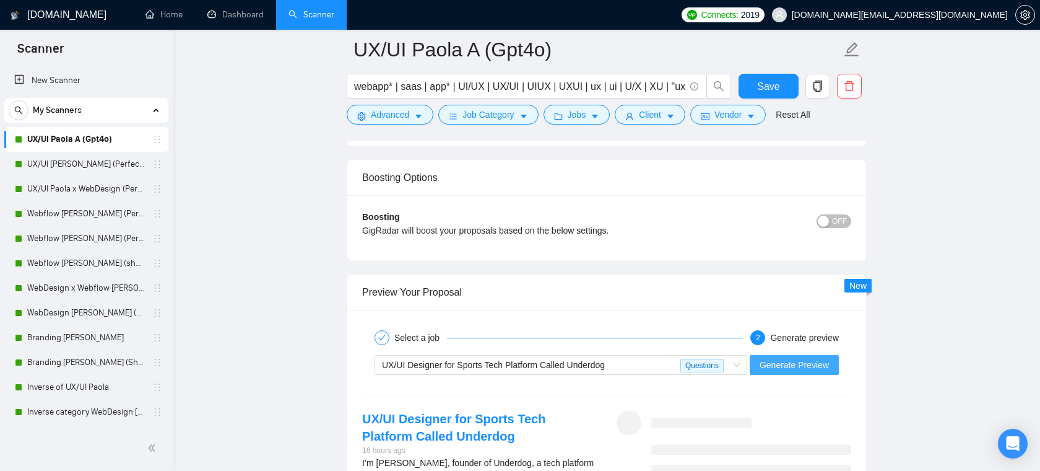
click at [795, 365] on span "Generate Preview" at bounding box center [794, 365] width 69 height 14
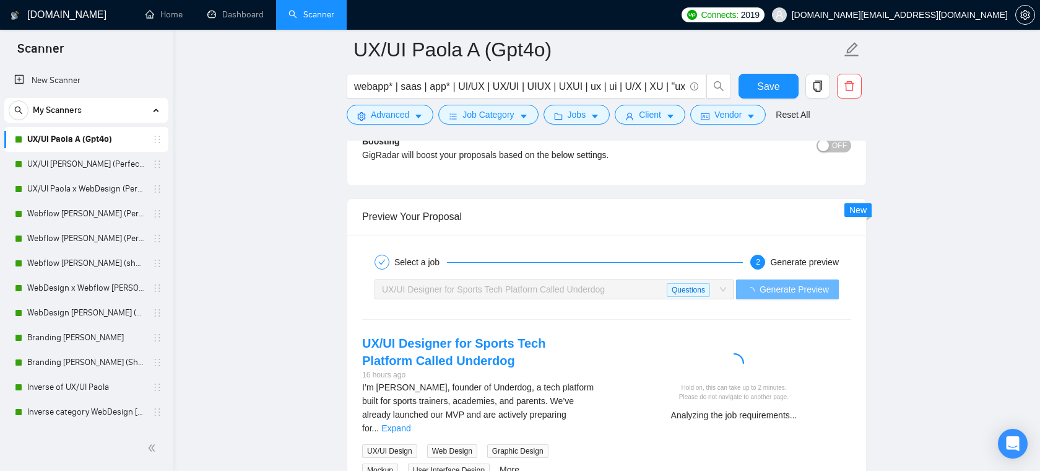
scroll to position [2579, 0]
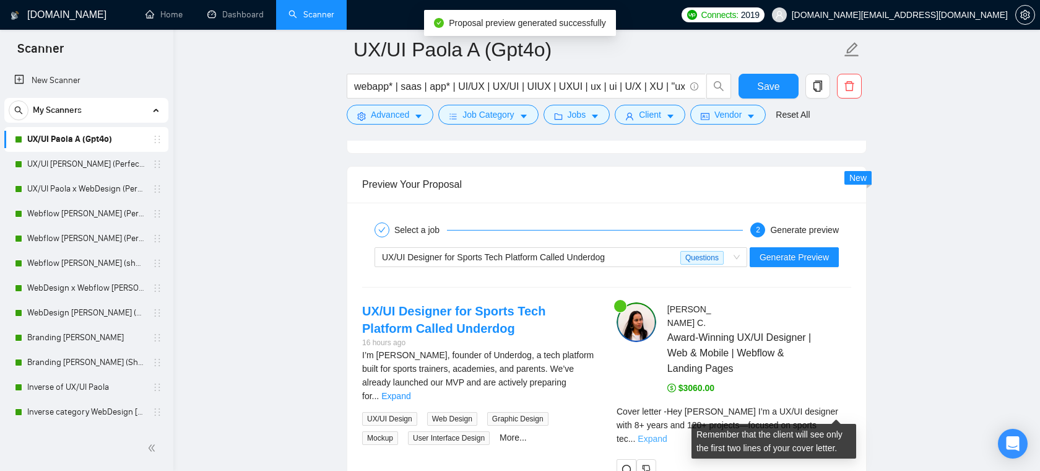
click at [667, 433] on link "Expand" at bounding box center [652, 438] width 29 height 10
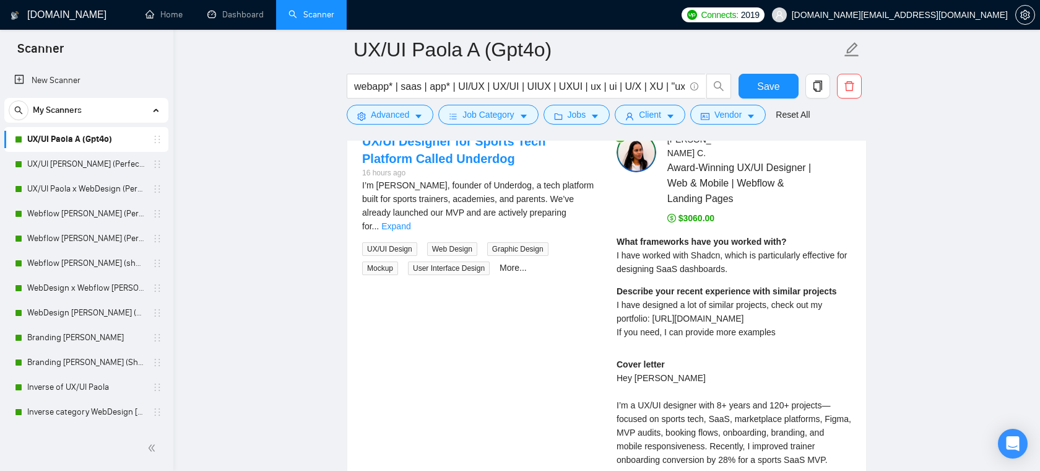
scroll to position [2753, 0]
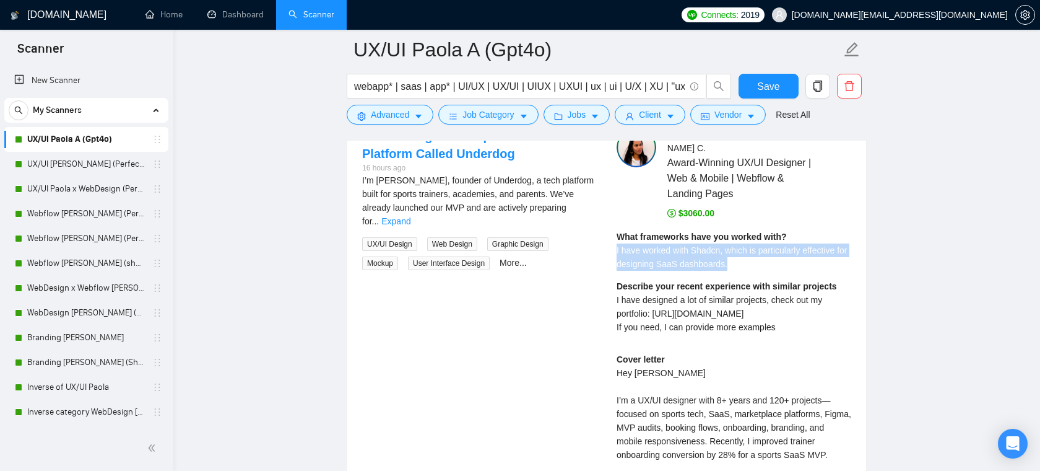
drag, startPoint x: 757, startPoint y: 249, endPoint x: 613, endPoint y: 238, distance: 144.1
click at [613, 238] on div "Paola C . Award-Winning UX/UI Designer | Web & Mobile | Webflow & Landing Pages…" at bounding box center [734, 420] width 255 height 585
drag, startPoint x: 788, startPoint y: 313, endPoint x: 641, endPoint y: 285, distance: 149.9
click at [641, 285] on div "Describe your recent experience with similar projects I have designed a lot of …" at bounding box center [734, 306] width 235 height 54
click at [738, 321] on div "What frameworks have you worked with? I have worked with Shadcn, which is parti…" at bounding box center [734, 286] width 235 height 113
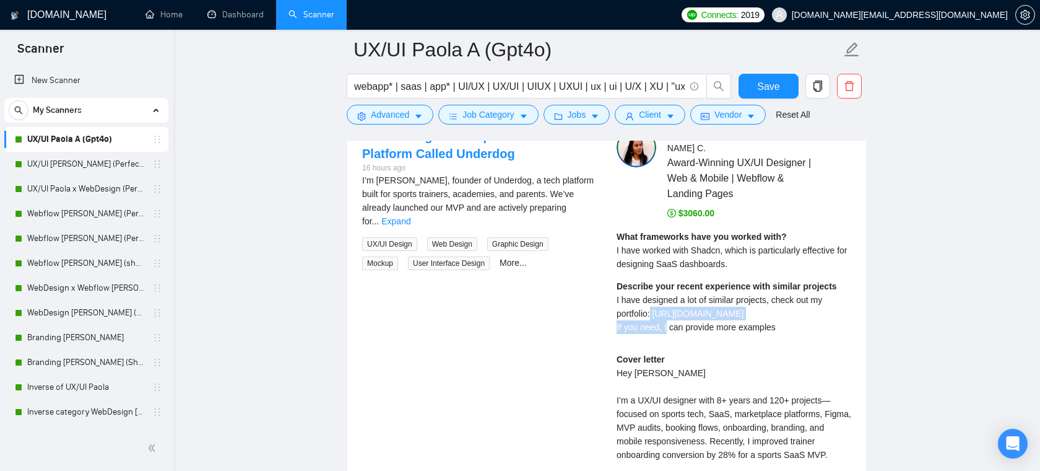
drag, startPoint x: 787, startPoint y: 302, endPoint x: 652, endPoint y: 302, distance: 135.0
click at [652, 302] on div "Describe your recent experience with similar projects I have designed a lot of …" at bounding box center [734, 306] width 235 height 54
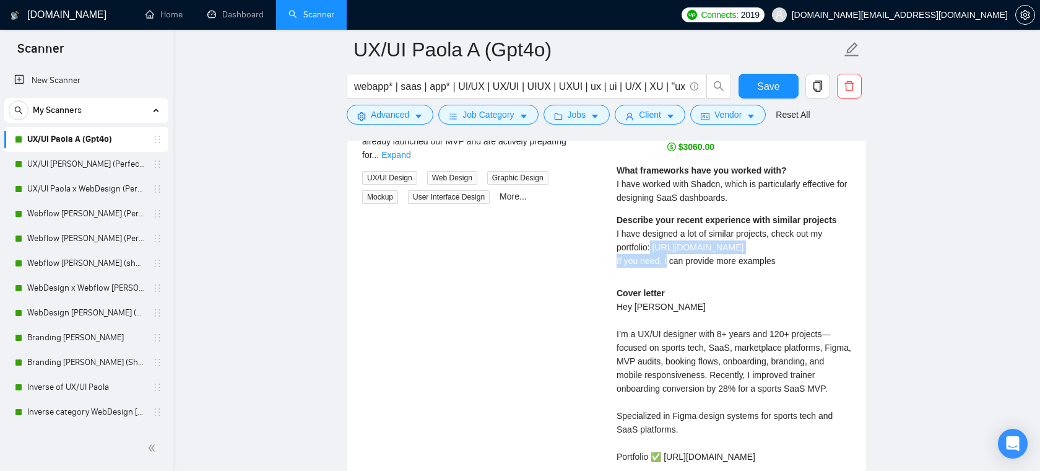
scroll to position [2828, 0]
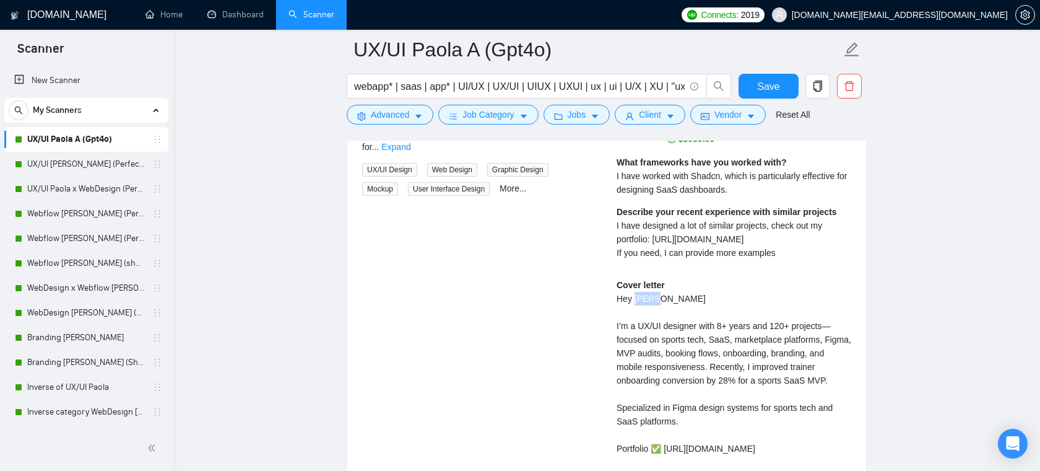
drag, startPoint x: 655, startPoint y: 285, endPoint x: 634, endPoint y: 286, distance: 21.1
click at [634, 286] on div "Cover letter Hey Luca 👋 I’m a UX/UI designer with 8+ years and 120+ projects—fo…" at bounding box center [734, 441] width 235 height 327
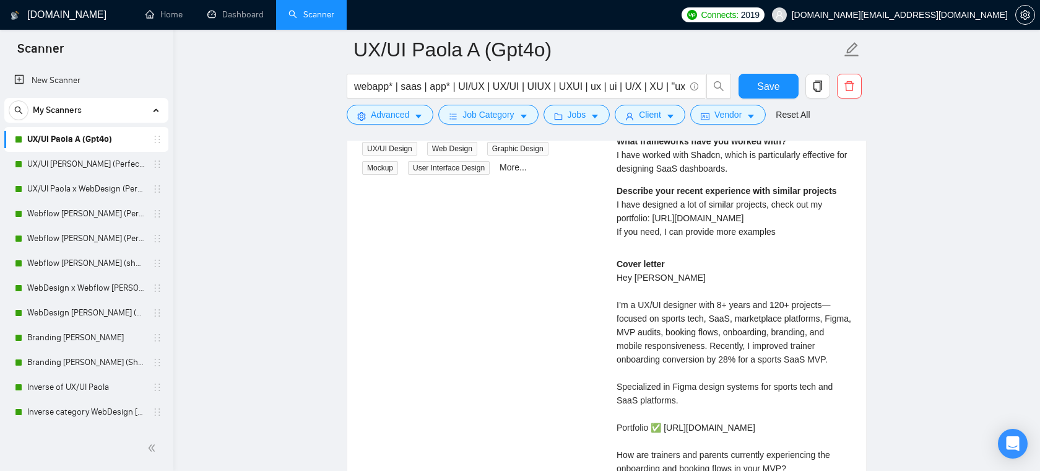
click at [677, 292] on div "Cover letter Hey Luca 👋 I’m a UX/UI designer with 8+ years and 120+ projects—fo…" at bounding box center [734, 420] width 235 height 327
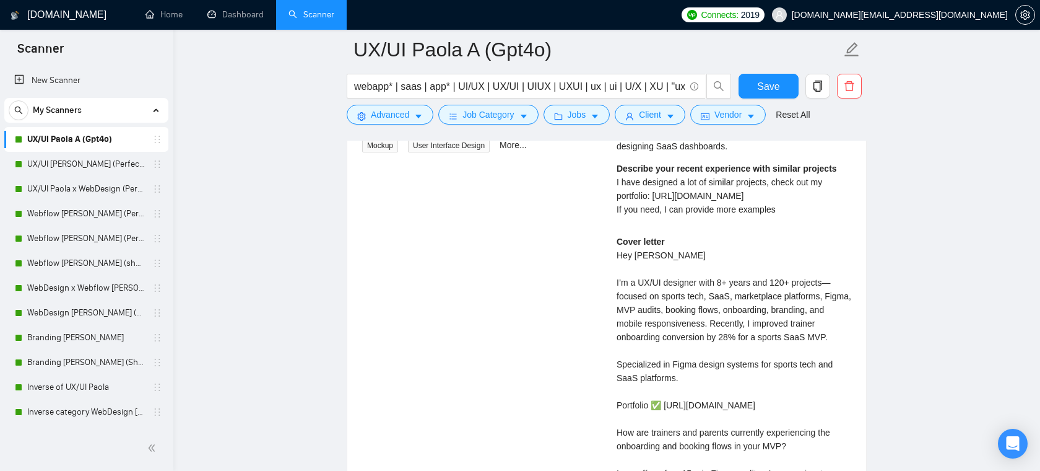
scroll to position [2873, 0]
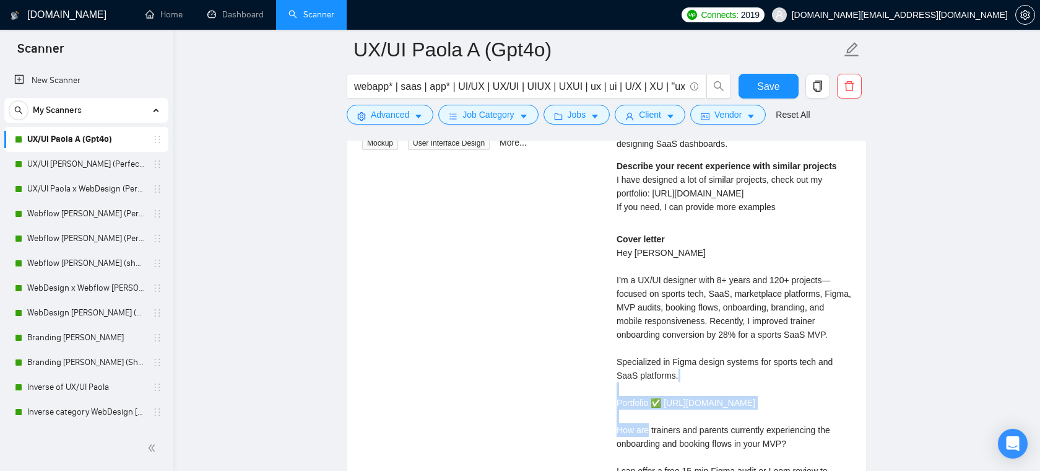
drag, startPoint x: 796, startPoint y: 386, endPoint x: 634, endPoint y: 386, distance: 161.6
click at [634, 386] on div "Cover letter Hey Luca 👋 I’m a UX/UI designer with 8+ years and 120+ projects—fo…" at bounding box center [734, 395] width 235 height 327
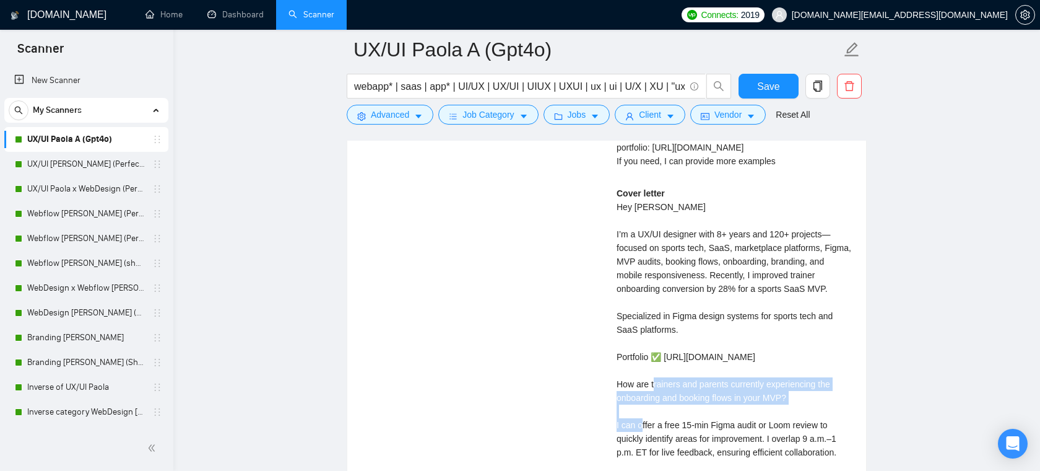
drag, startPoint x: 814, startPoint y: 385, endPoint x: 615, endPoint y: 374, distance: 199.7
click at [615, 374] on div "Paola C . Award-Winning UX/UI Designer | Web & Mobile | Webflow & Landing Pages…" at bounding box center [734, 254] width 255 height 585
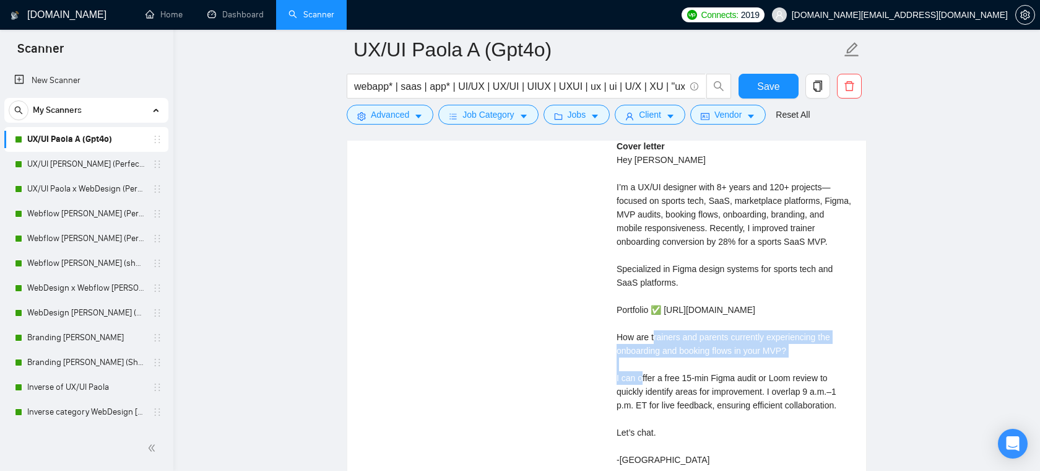
scroll to position [2973, 0]
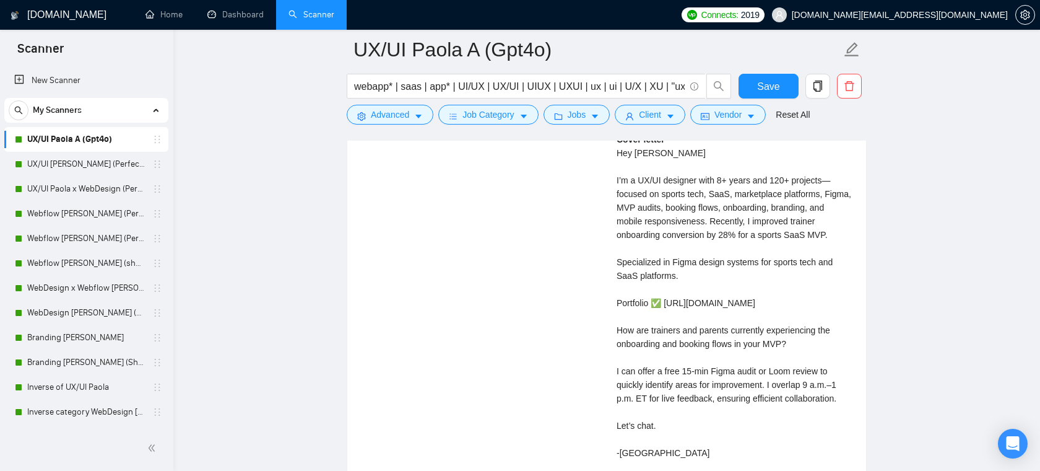
click at [635, 362] on div "Cover letter Hey Luca 👋 I’m a UX/UI designer with 8+ years and 120+ projects—fo…" at bounding box center [734, 296] width 235 height 327
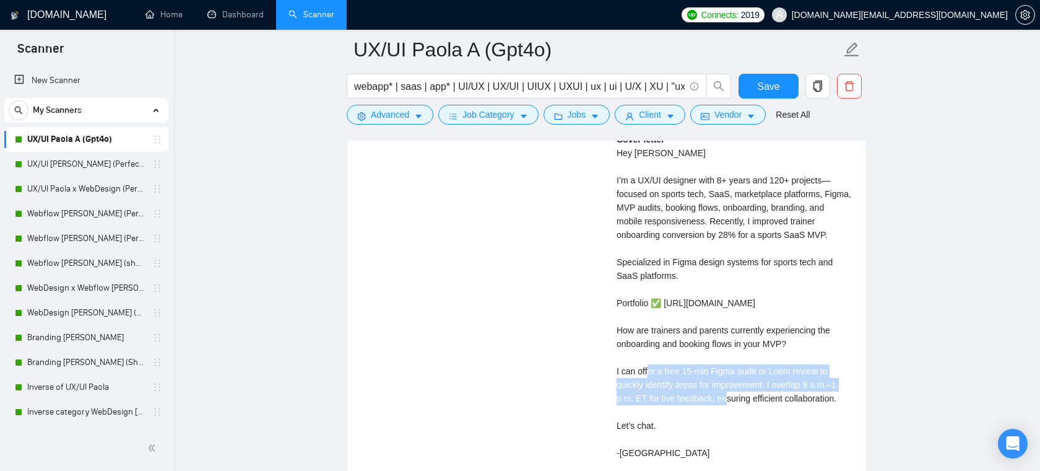
drag, startPoint x: 616, startPoint y: 360, endPoint x: 694, endPoint y: 386, distance: 82.1
click at [694, 386] on div "Paola C . Award-Winning UX/UI Designer | Web & Mobile | Webflow & Landing Pages…" at bounding box center [734, 200] width 255 height 585
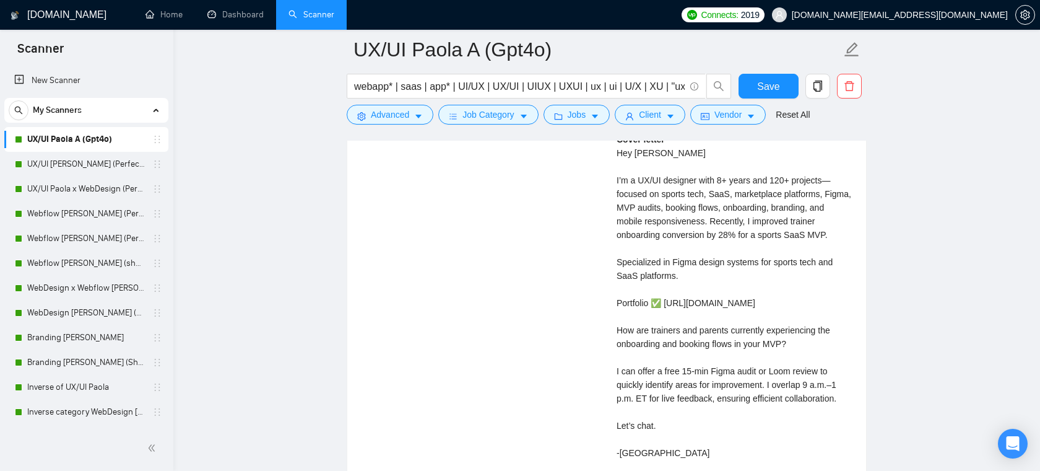
click at [743, 409] on div "Cover letter Hey Luca 👋 I’m a UX/UI designer with 8+ years and 120+ projects—fo…" at bounding box center [734, 296] width 235 height 327
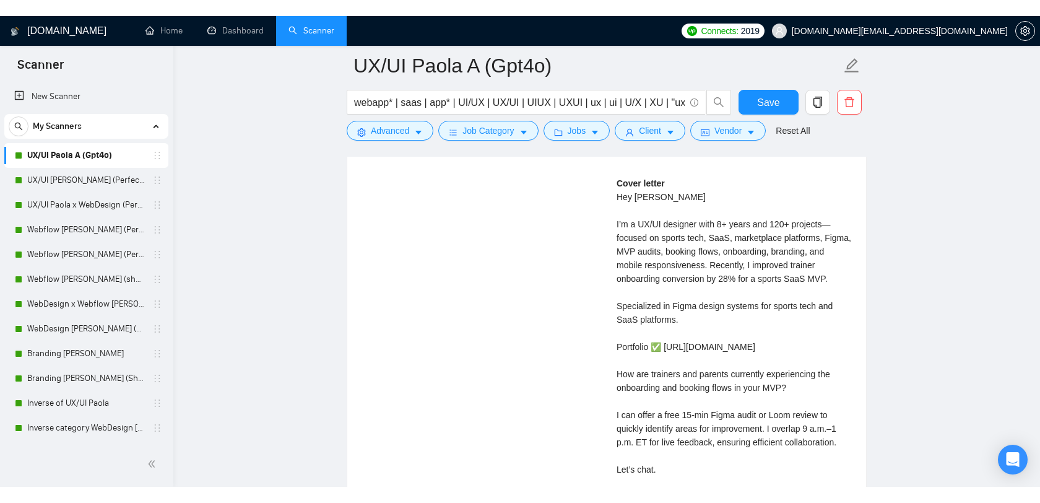
scroll to position [2928, 0]
